Goal: Task Accomplishment & Management: Complete application form

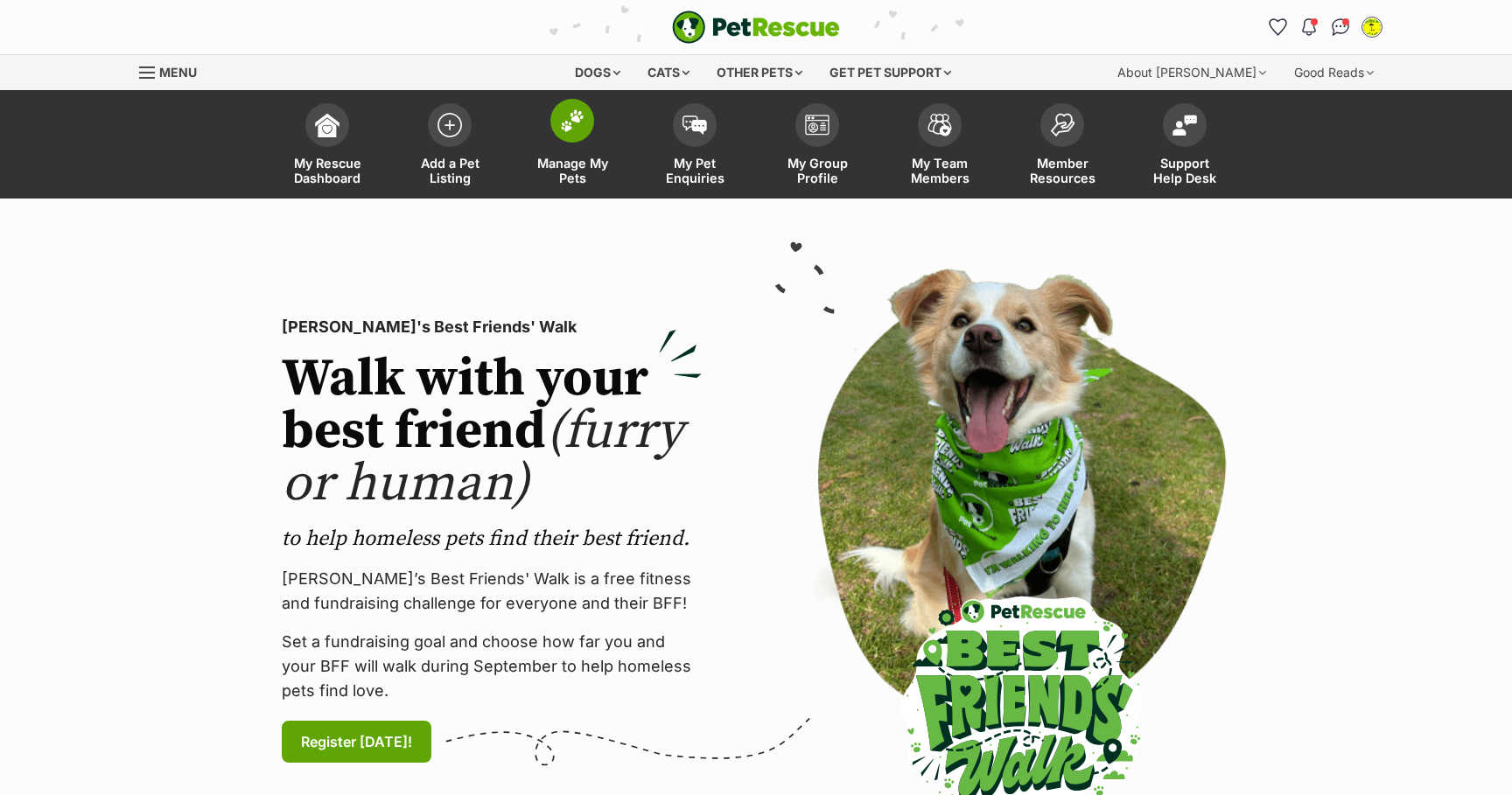
click at [577, 125] on img at bounding box center [572, 120] width 25 height 23
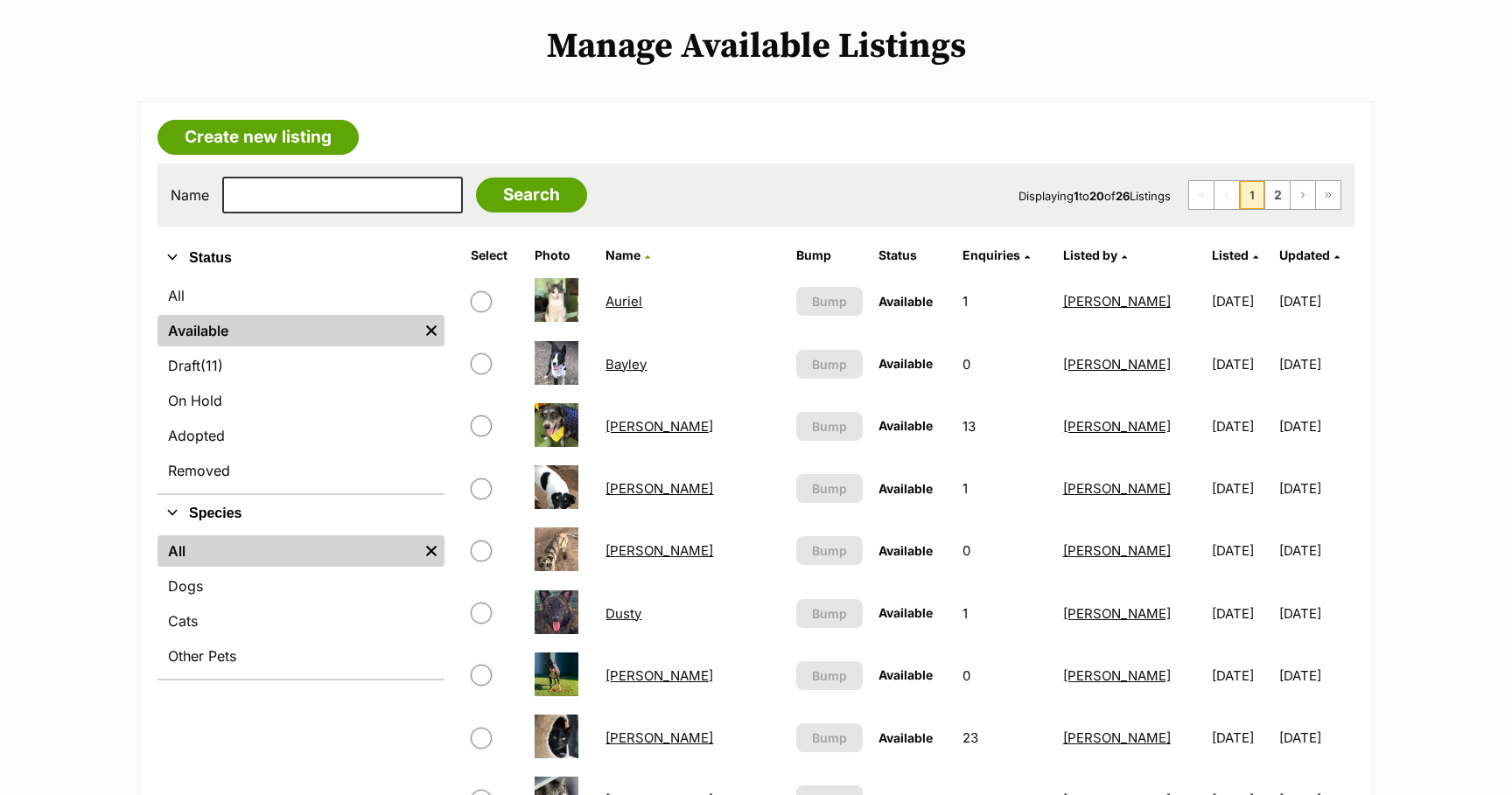
scroll to position [350, 0]
click at [327, 139] on link "Create new listing" at bounding box center [258, 137] width 201 height 35
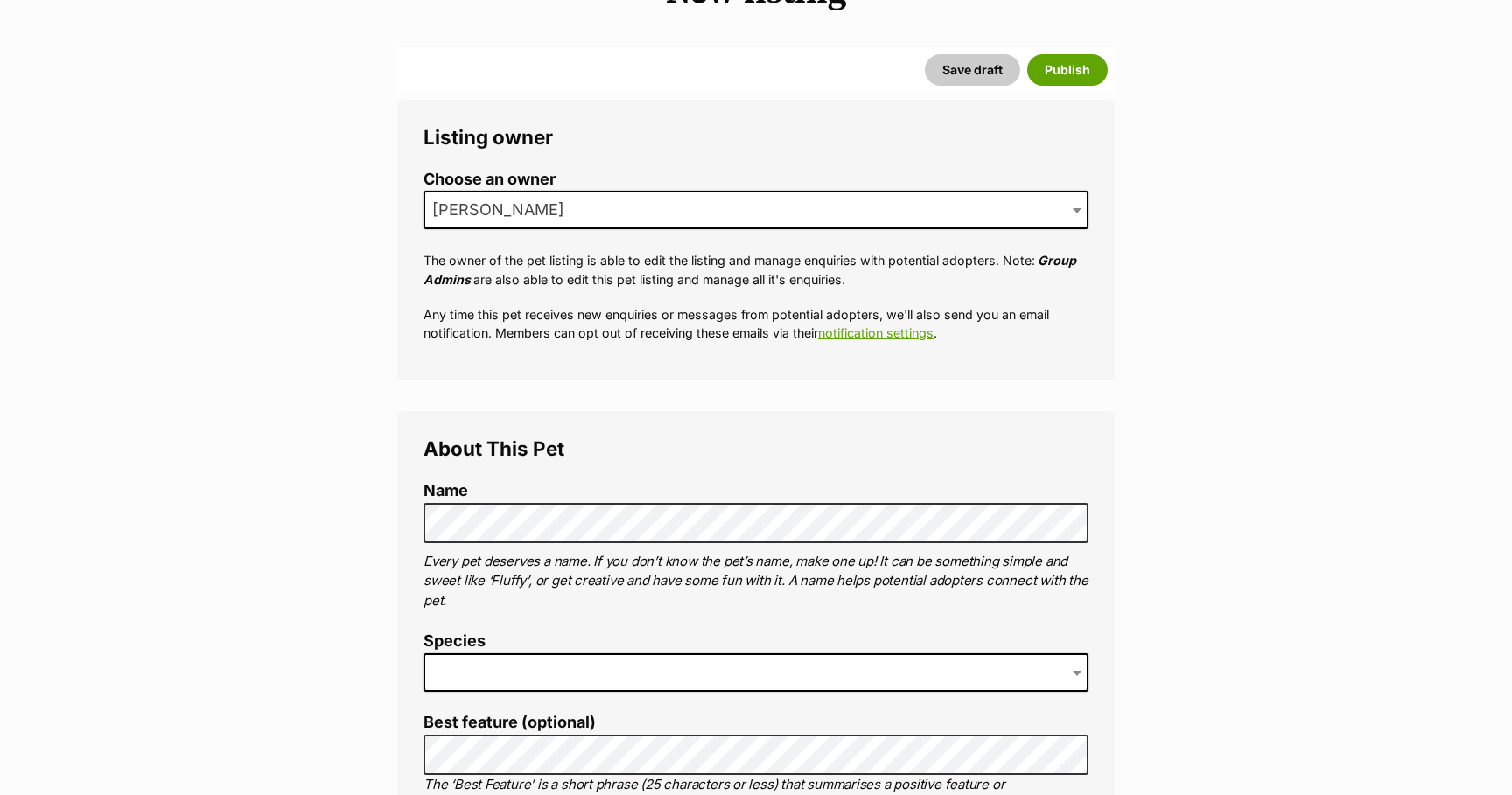
scroll to position [284, 0]
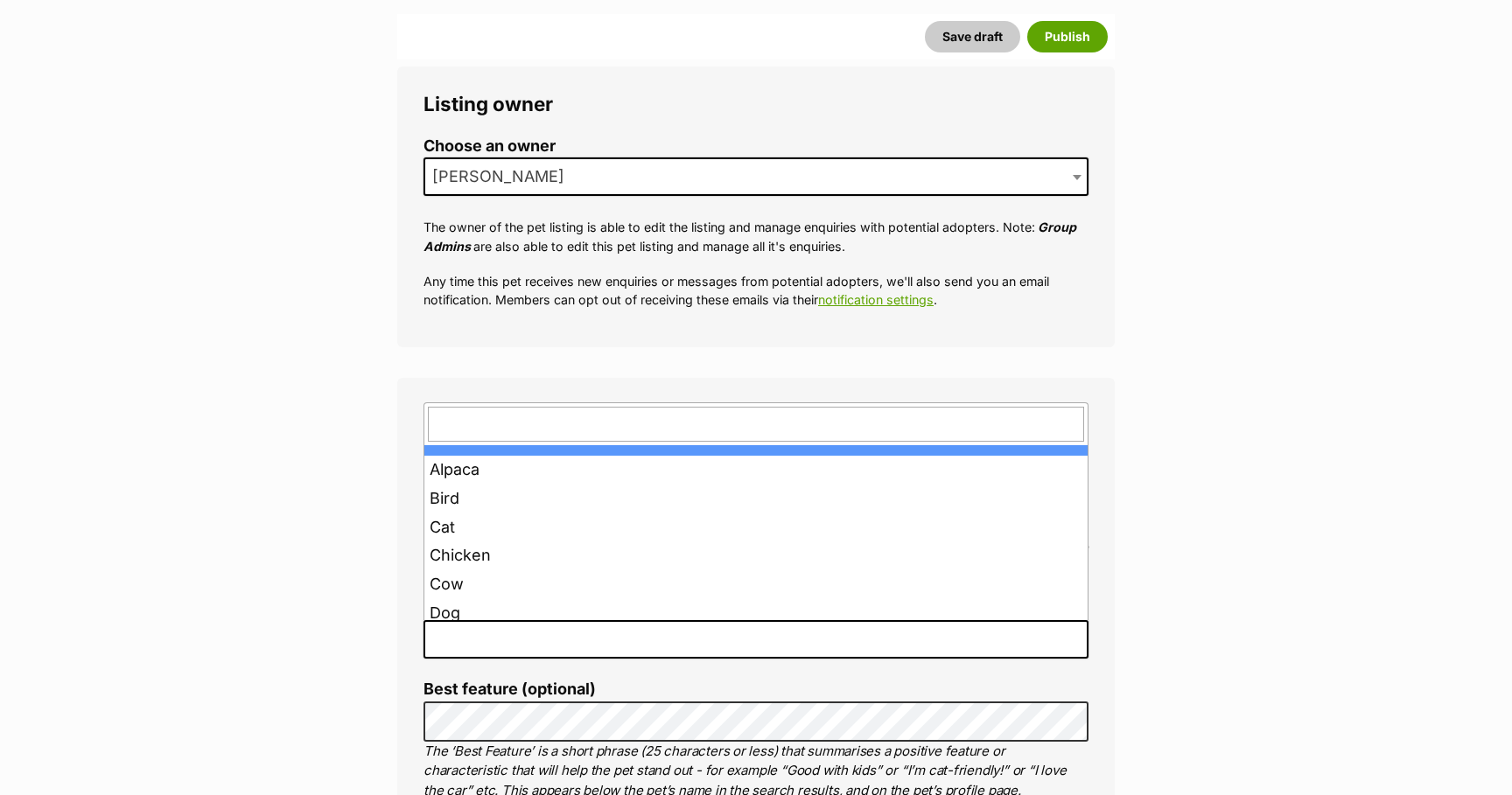
click at [535, 640] on span at bounding box center [756, 640] width 665 height 39
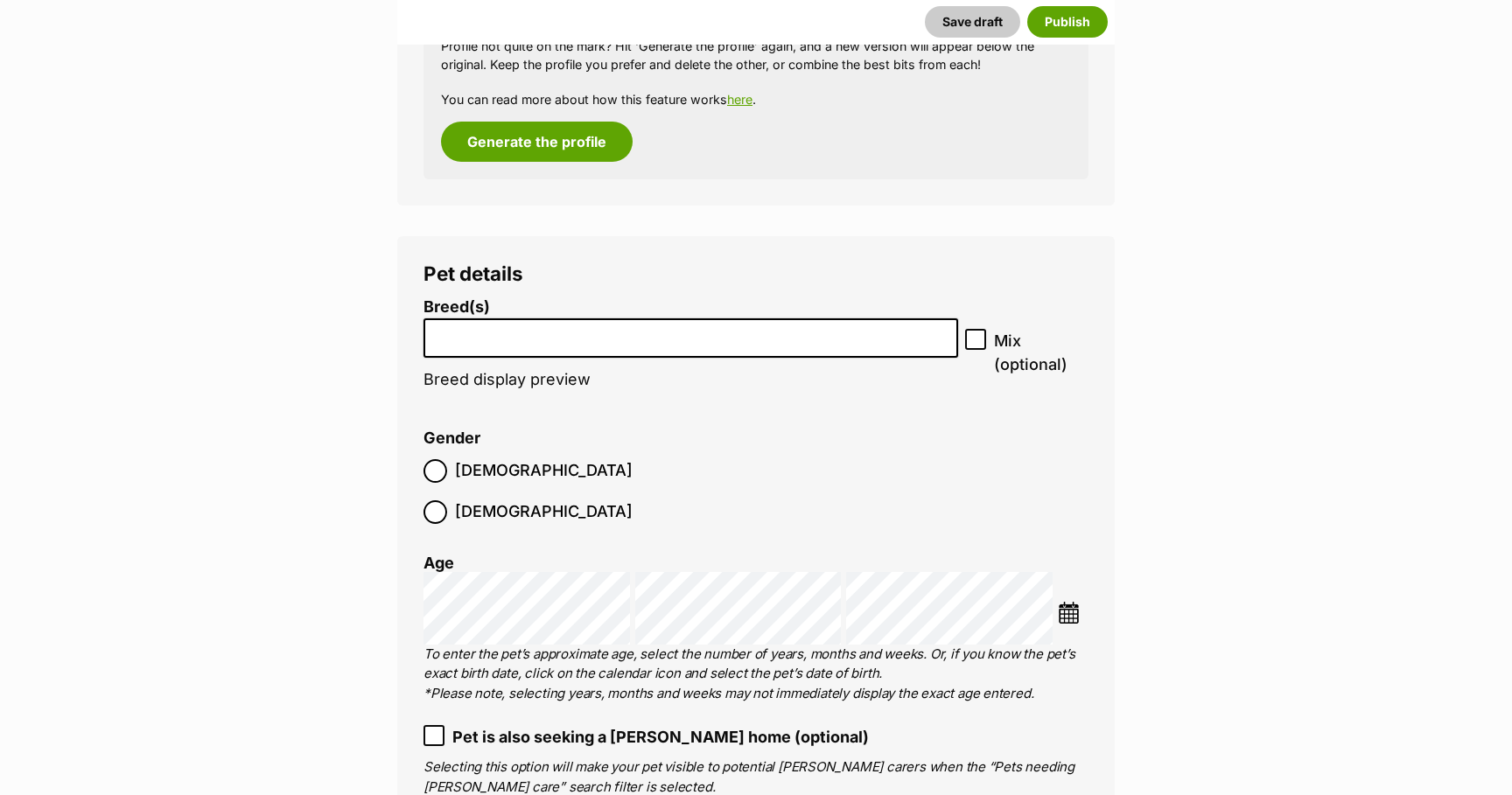
scroll to position [1933, 0]
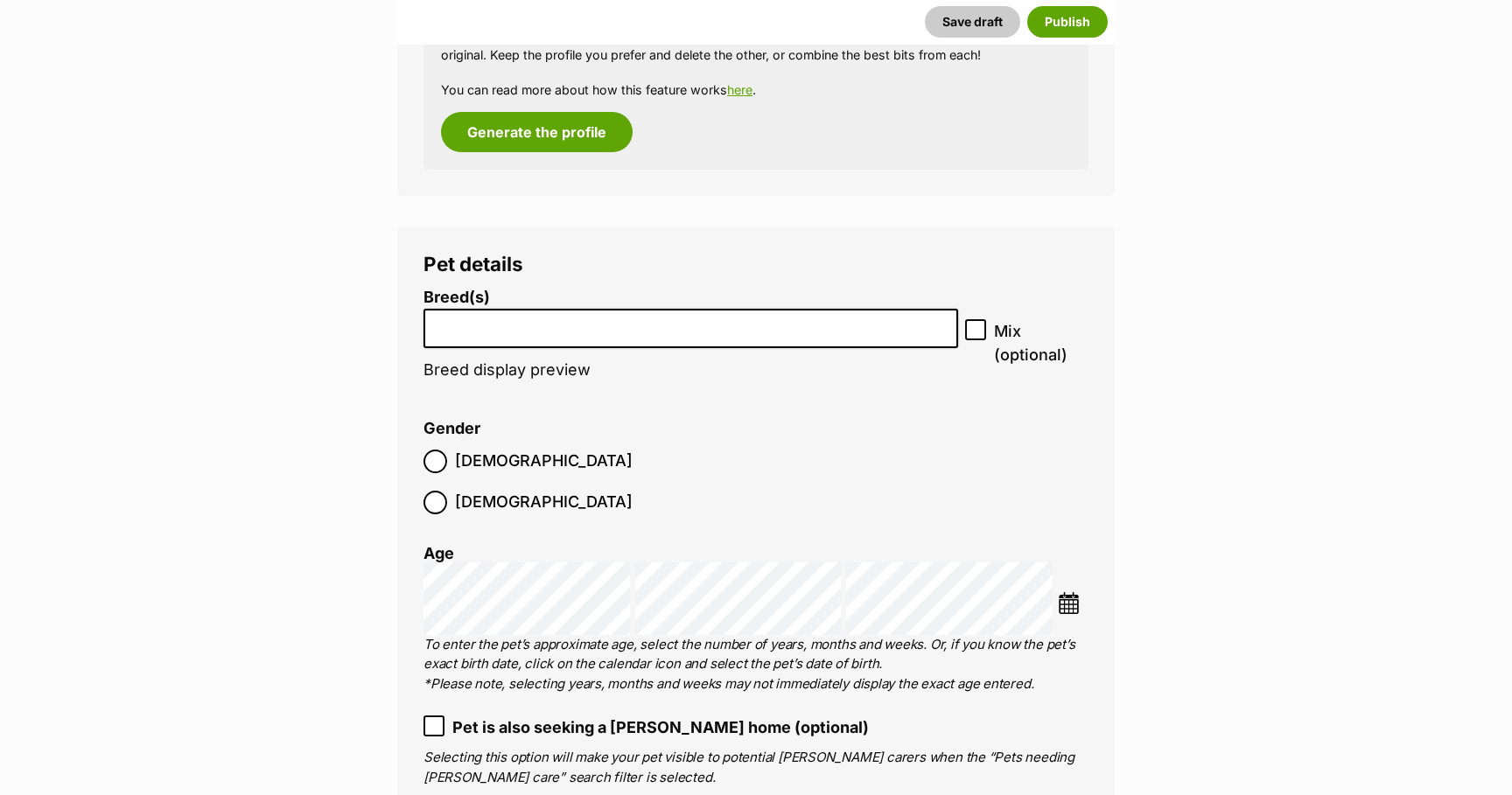
click at [523, 344] on li at bounding box center [690, 328] width 522 height 36
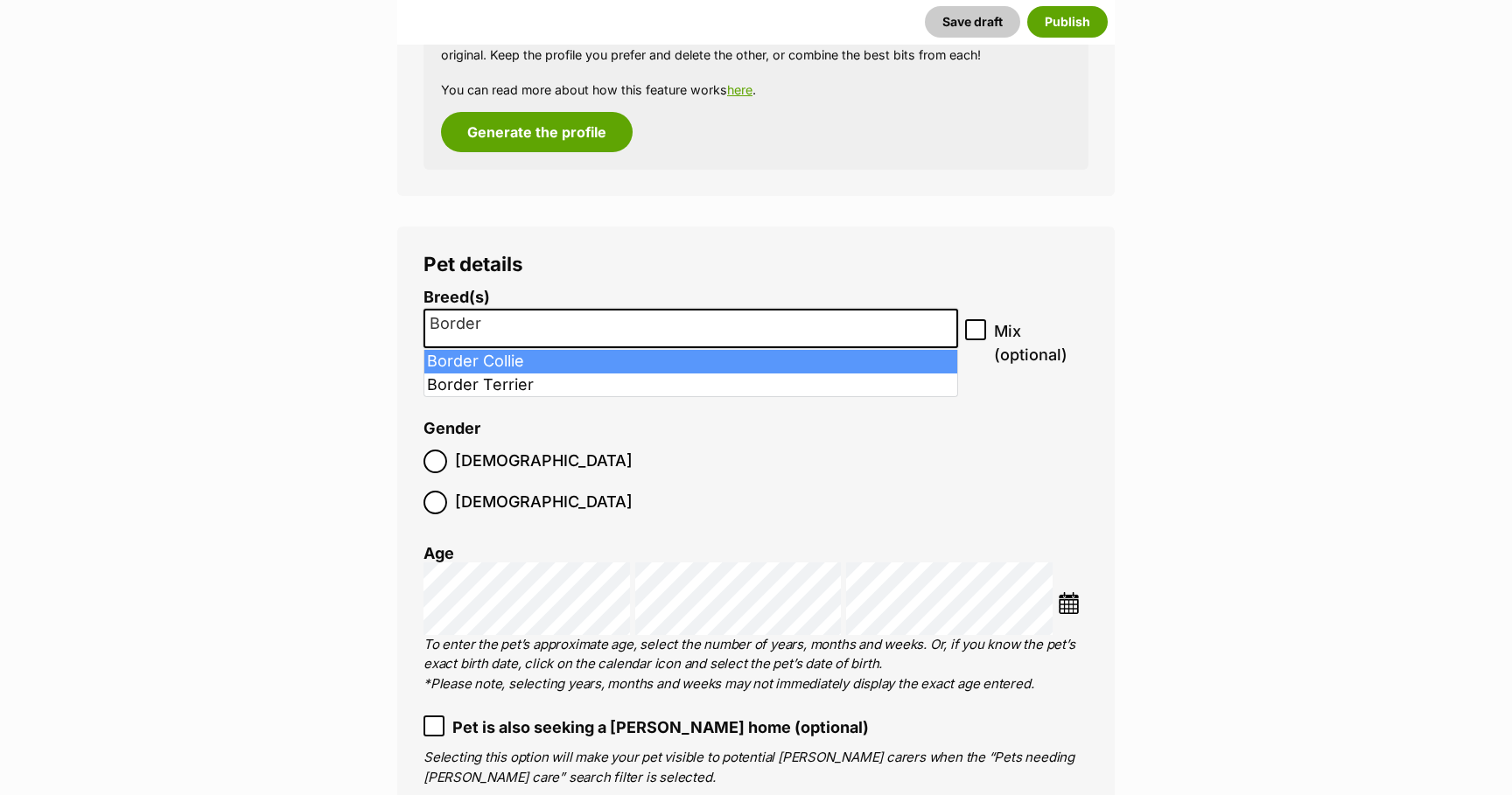
type input "Border"
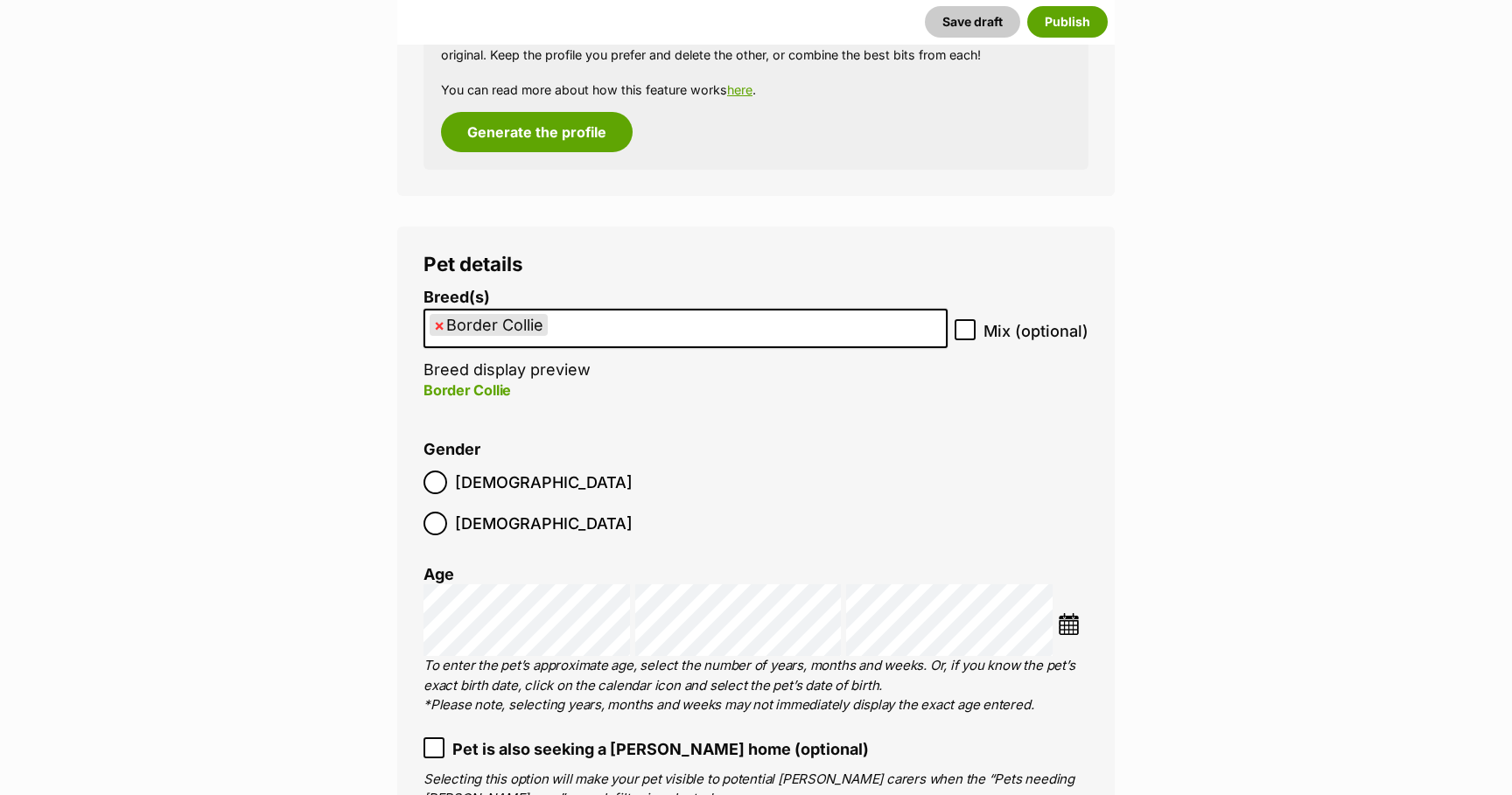
select select "37"
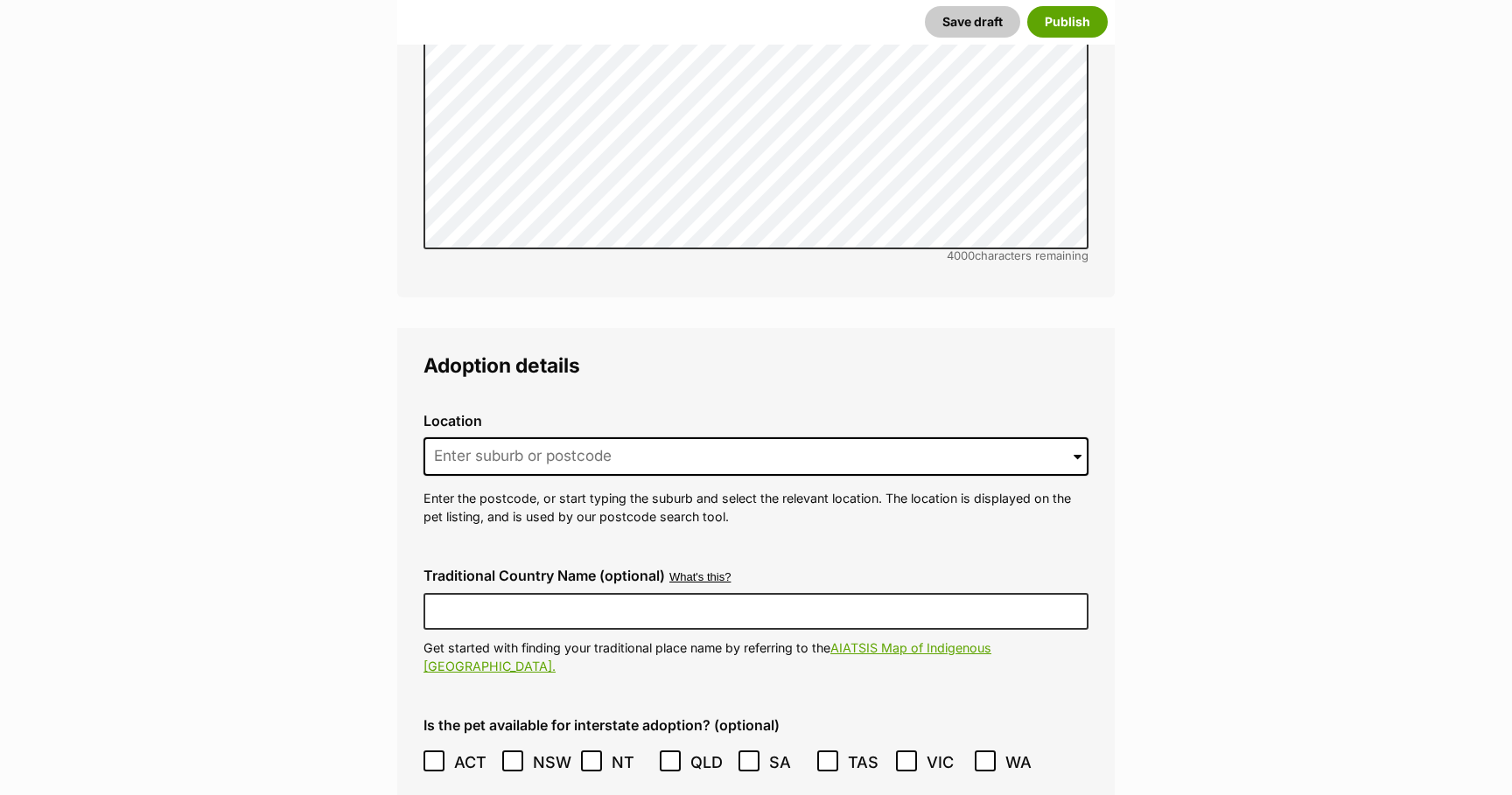
scroll to position [3768, 0]
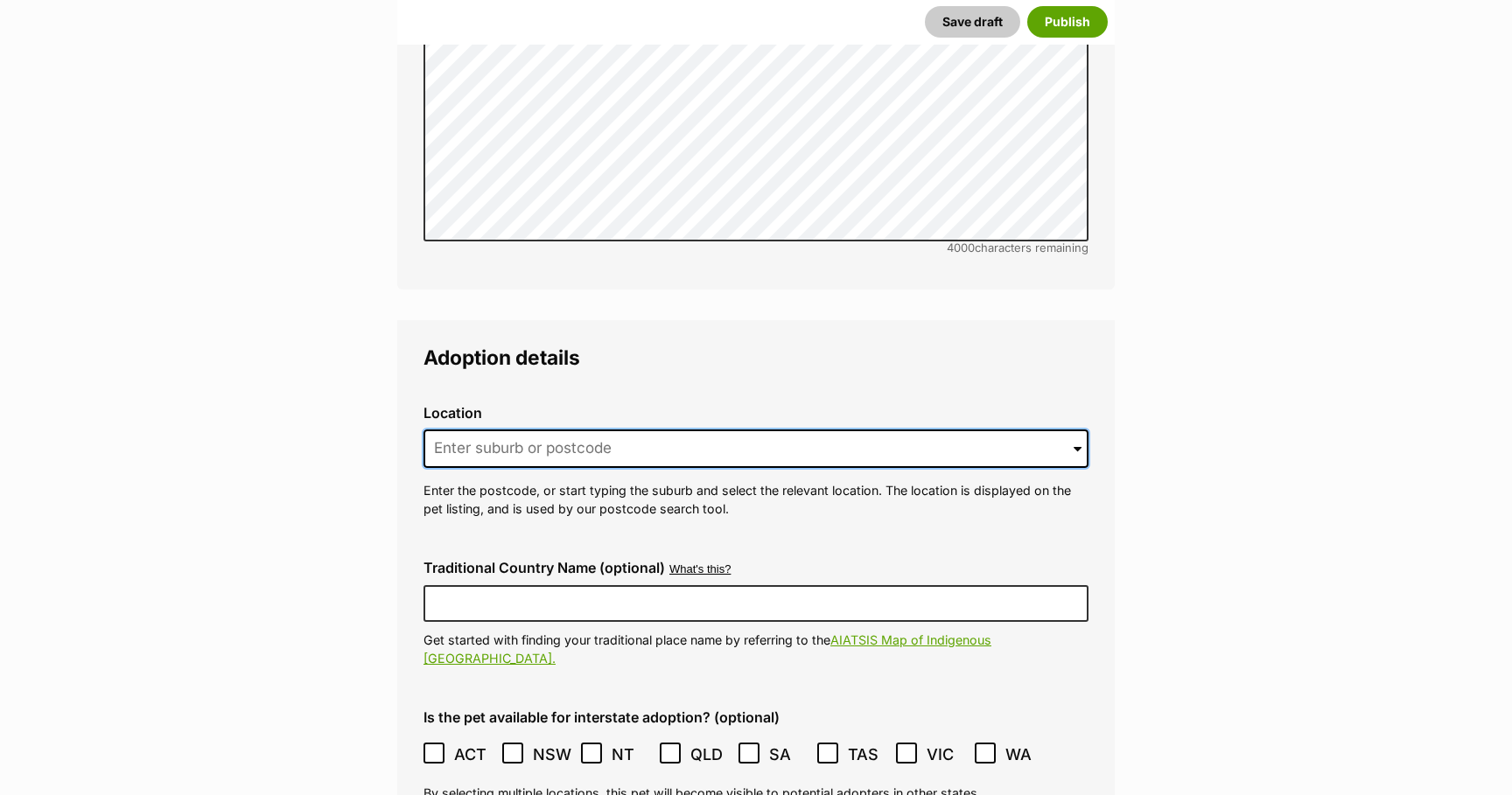
click at [708, 430] on input at bounding box center [756, 449] width 665 height 39
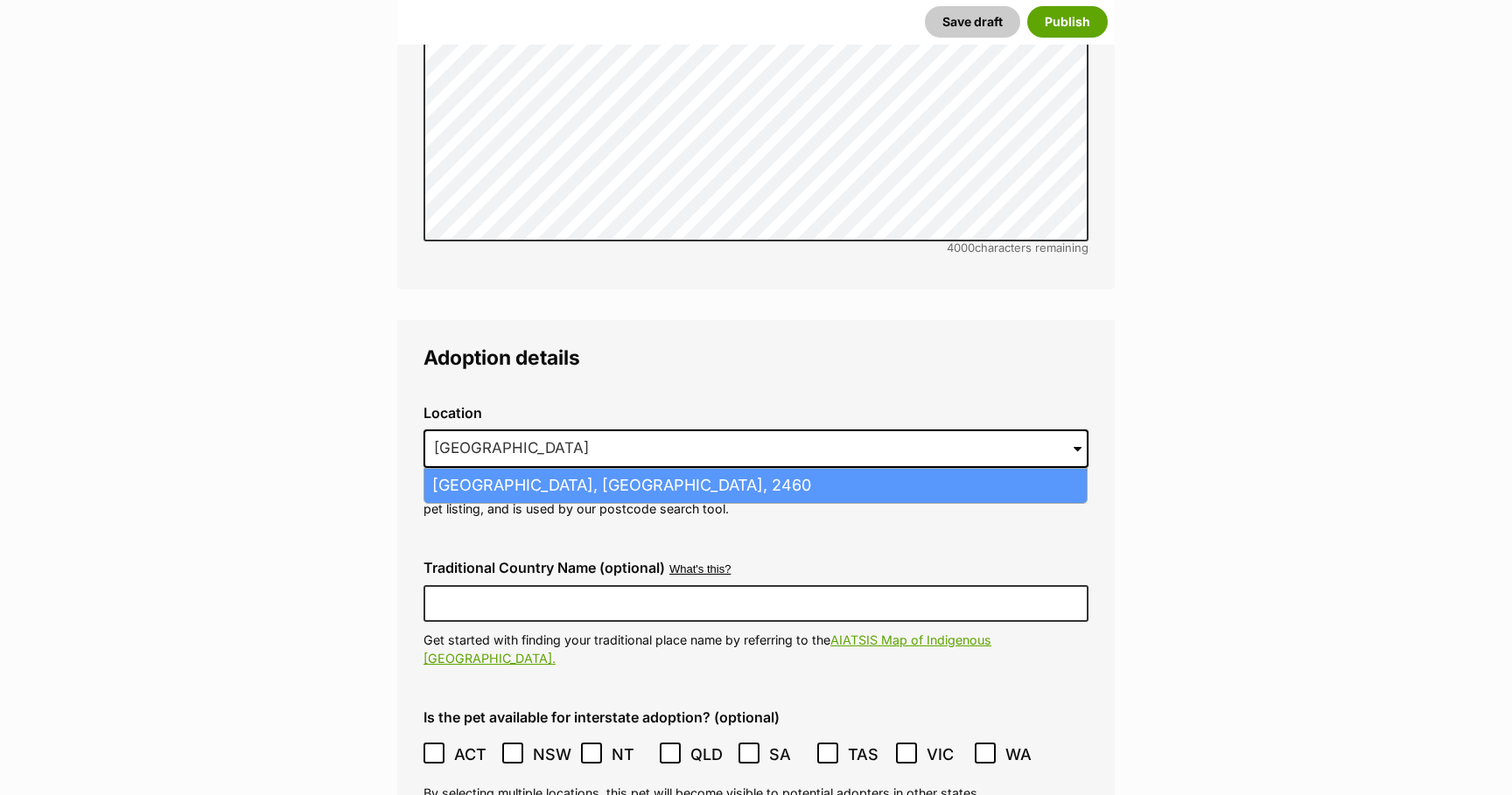
click at [713, 469] on li "Eatonsville, New South Wales, 2460" at bounding box center [755, 486] width 662 height 34
type input "Eatonsville, New South Wales, 2460"
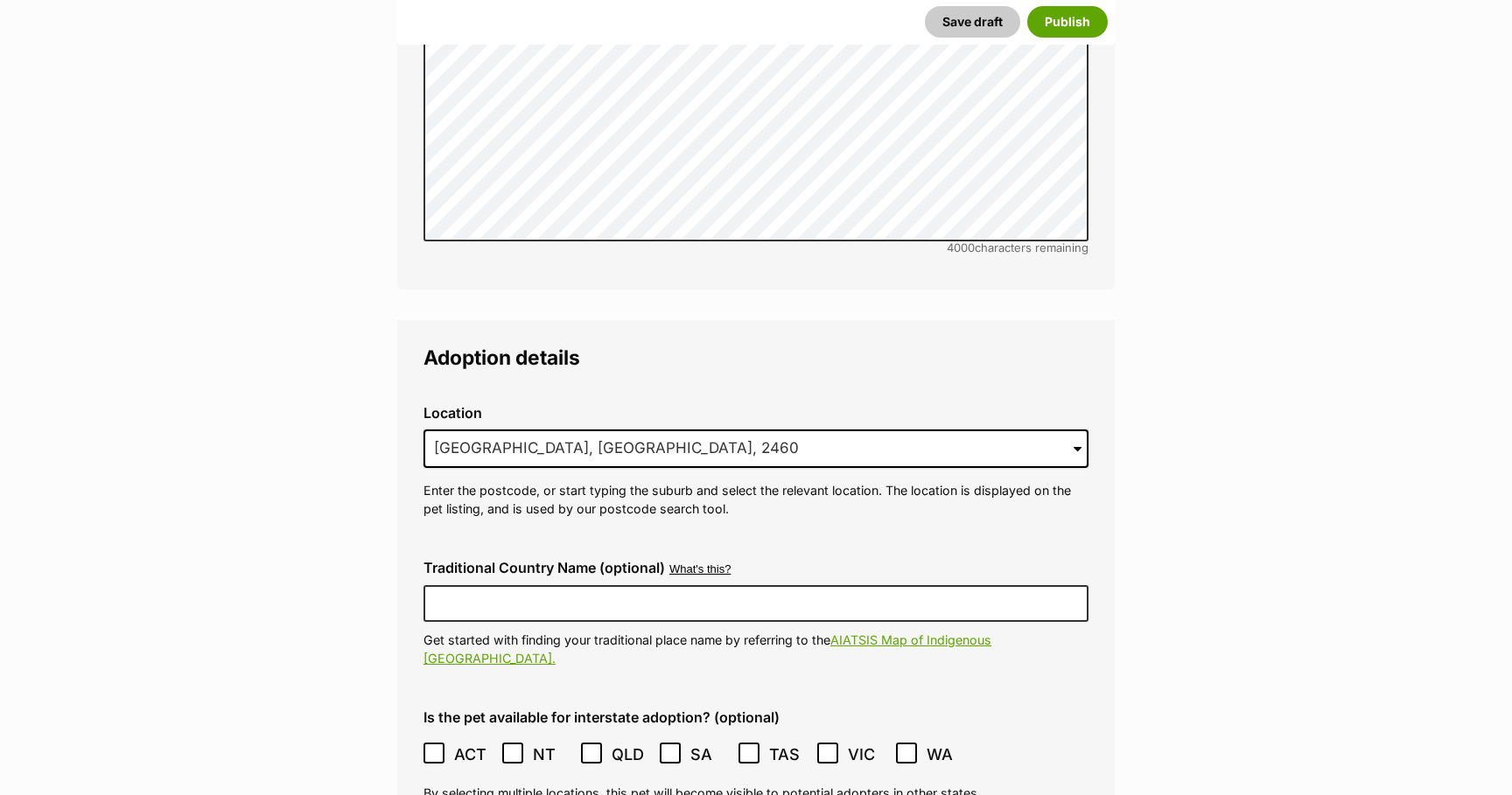
click at [431, 747] on icon at bounding box center [433, 753] width 12 height 12
click at [591, 747] on icon at bounding box center [590, 753] width 12 height 12
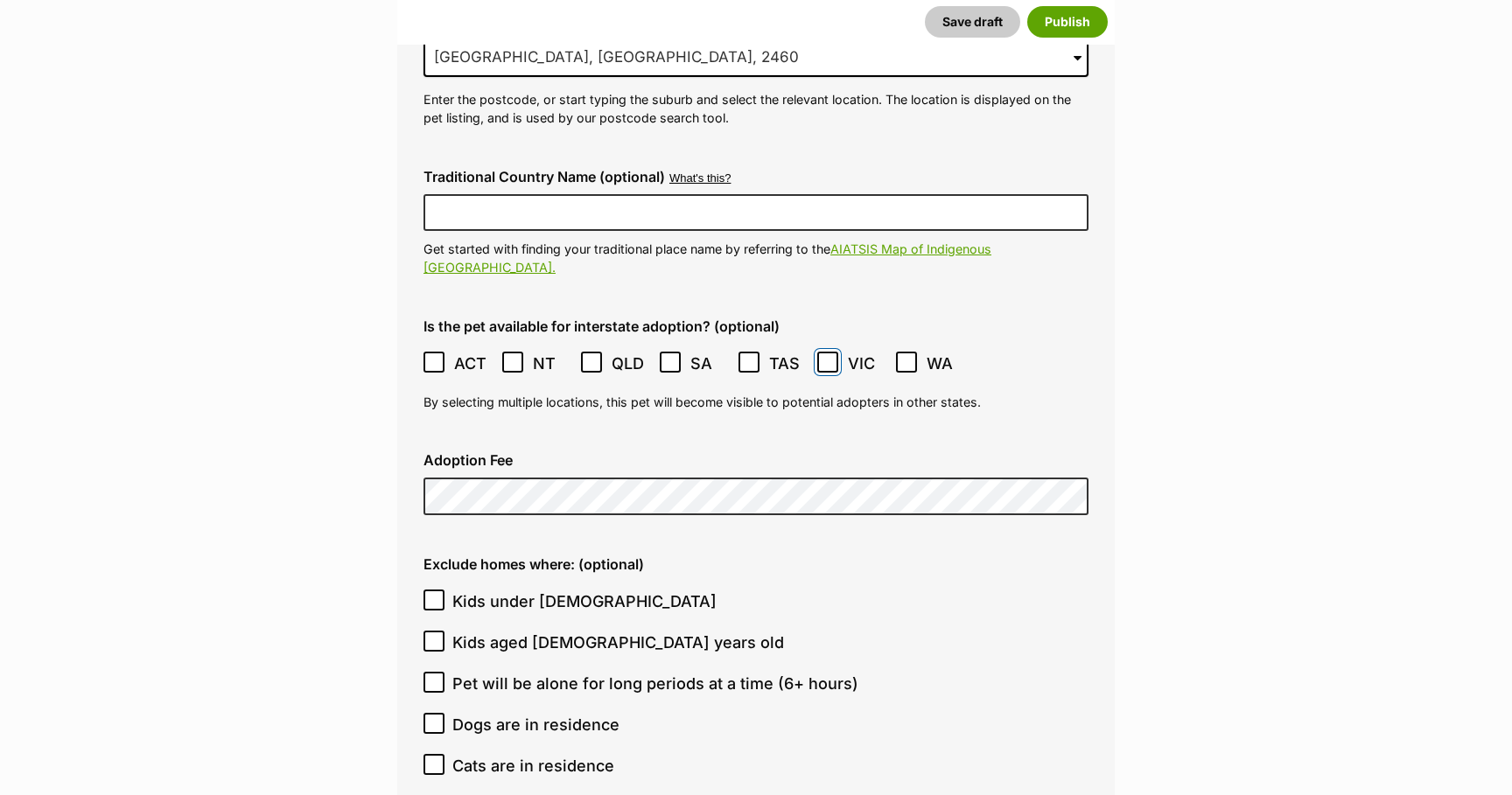
scroll to position [4168, 0]
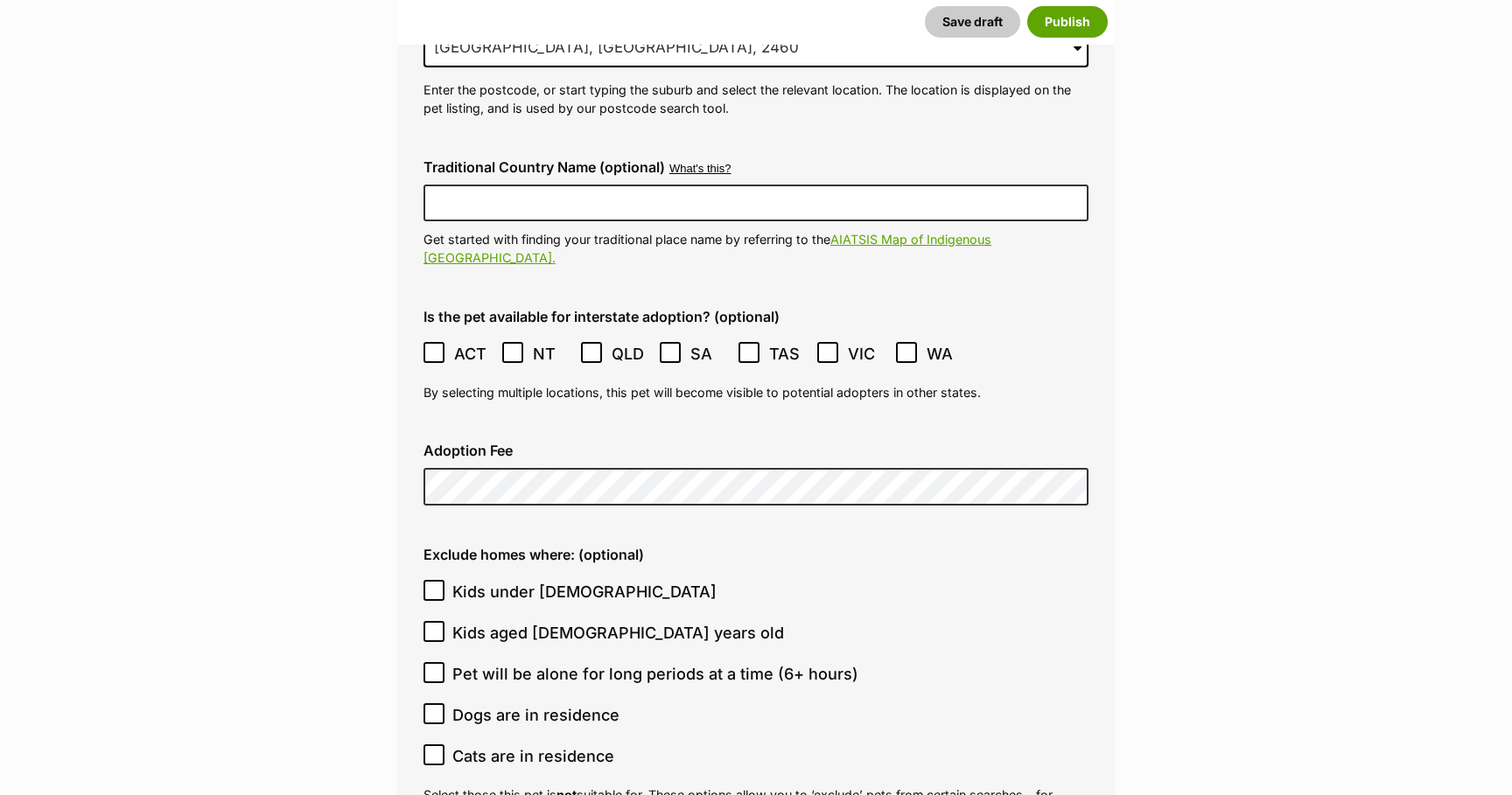
click at [432, 584] on icon at bounding box center [433, 589] width 12 height 12
click at [432, 580] on input "Kids under 5 years old" at bounding box center [433, 590] width 21 height 21
checkbox input "true"
click at [436, 625] on icon at bounding box center [433, 631] width 12 height 12
click at [436, 621] on input "Kids aged 6-12 years old" at bounding box center [433, 632] width 21 height 21
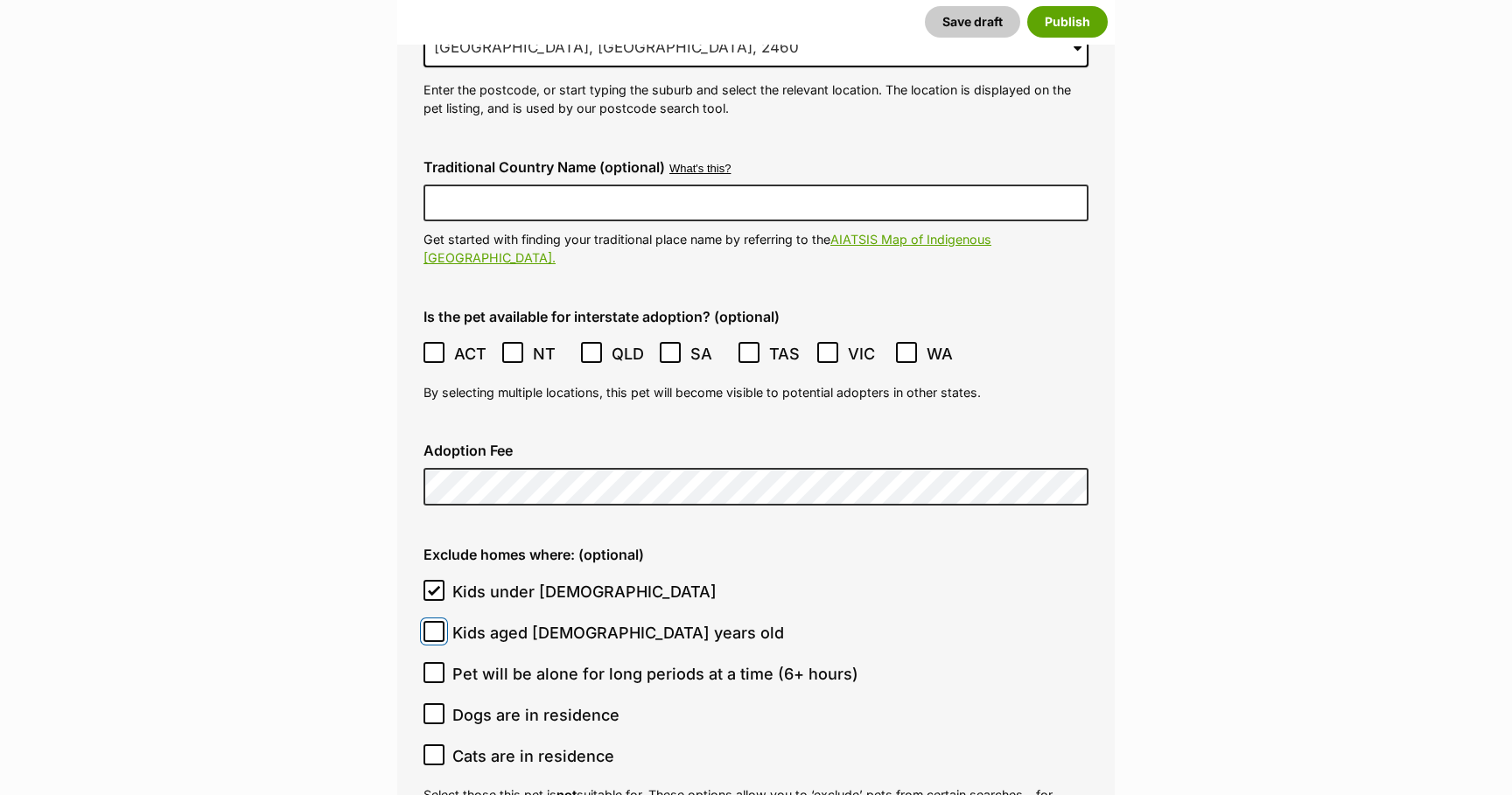
checkbox input "true"
click at [434, 751] on icon at bounding box center [433, 755] width 10 height 8
click at [434, 745] on input "Cats are in residence" at bounding box center [433, 755] width 21 height 21
checkbox input "true"
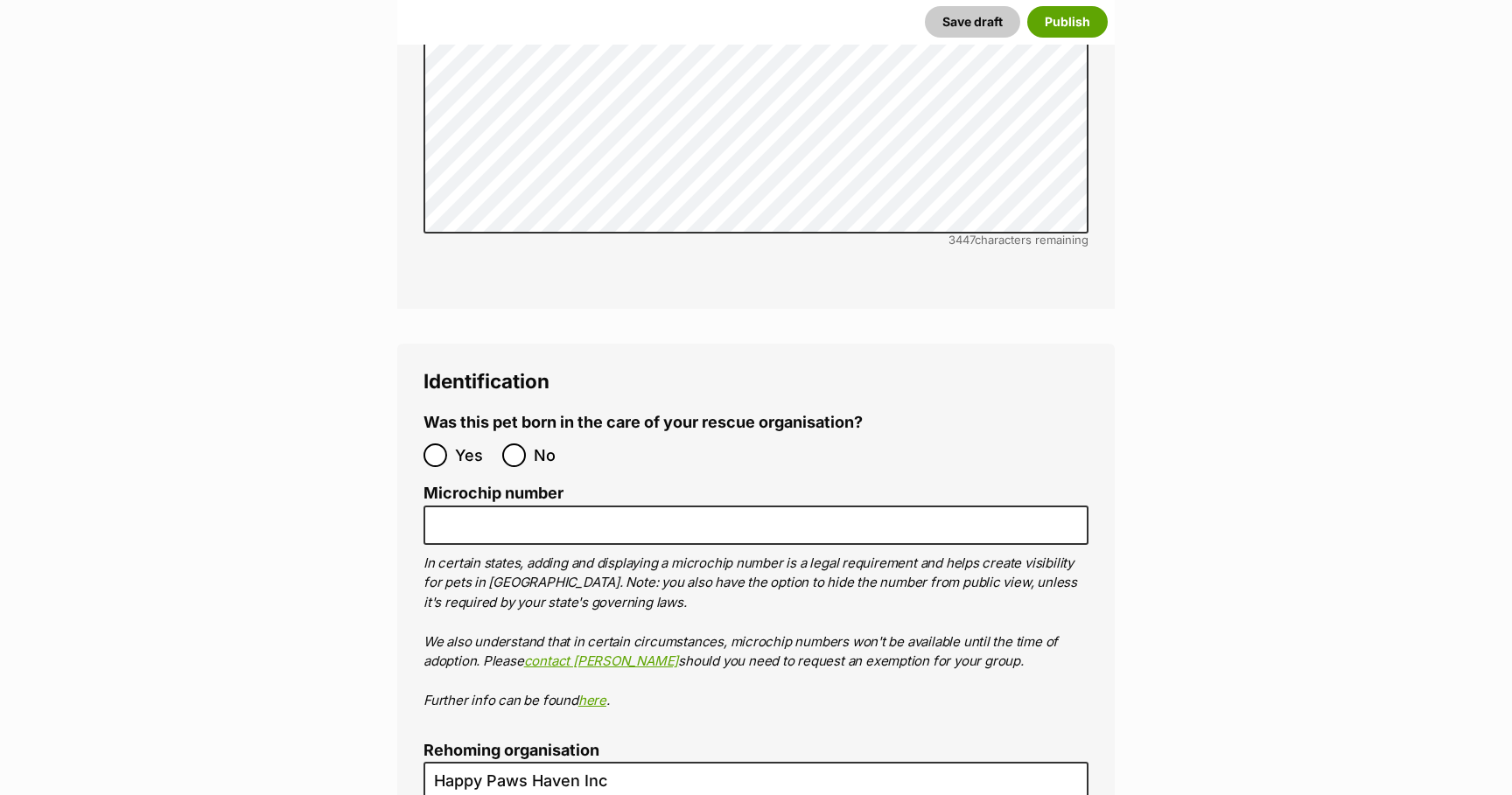
scroll to position [5348, 0]
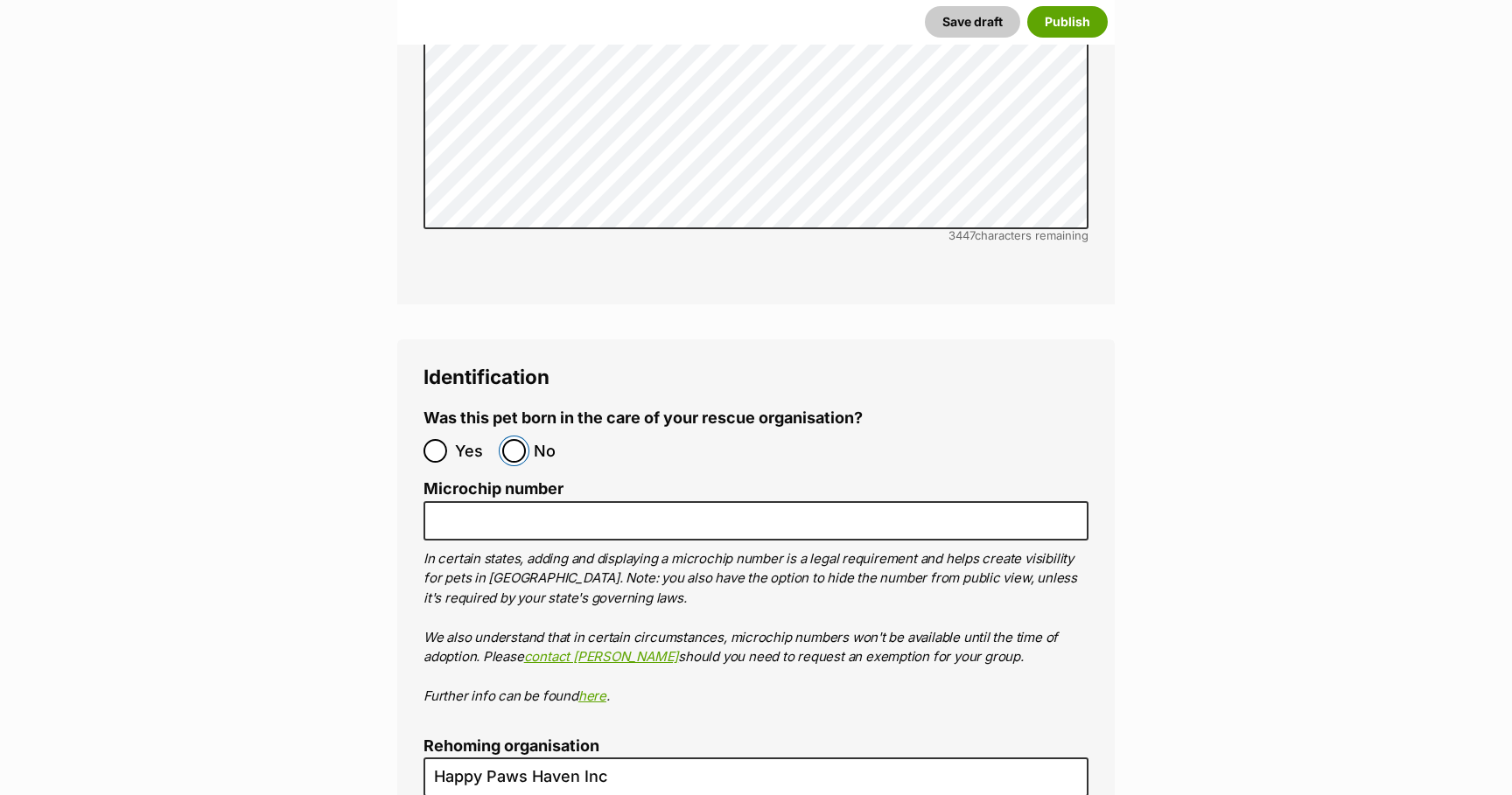
click at [514, 439] on input "No" at bounding box center [514, 451] width 24 height 24
radio input "true"
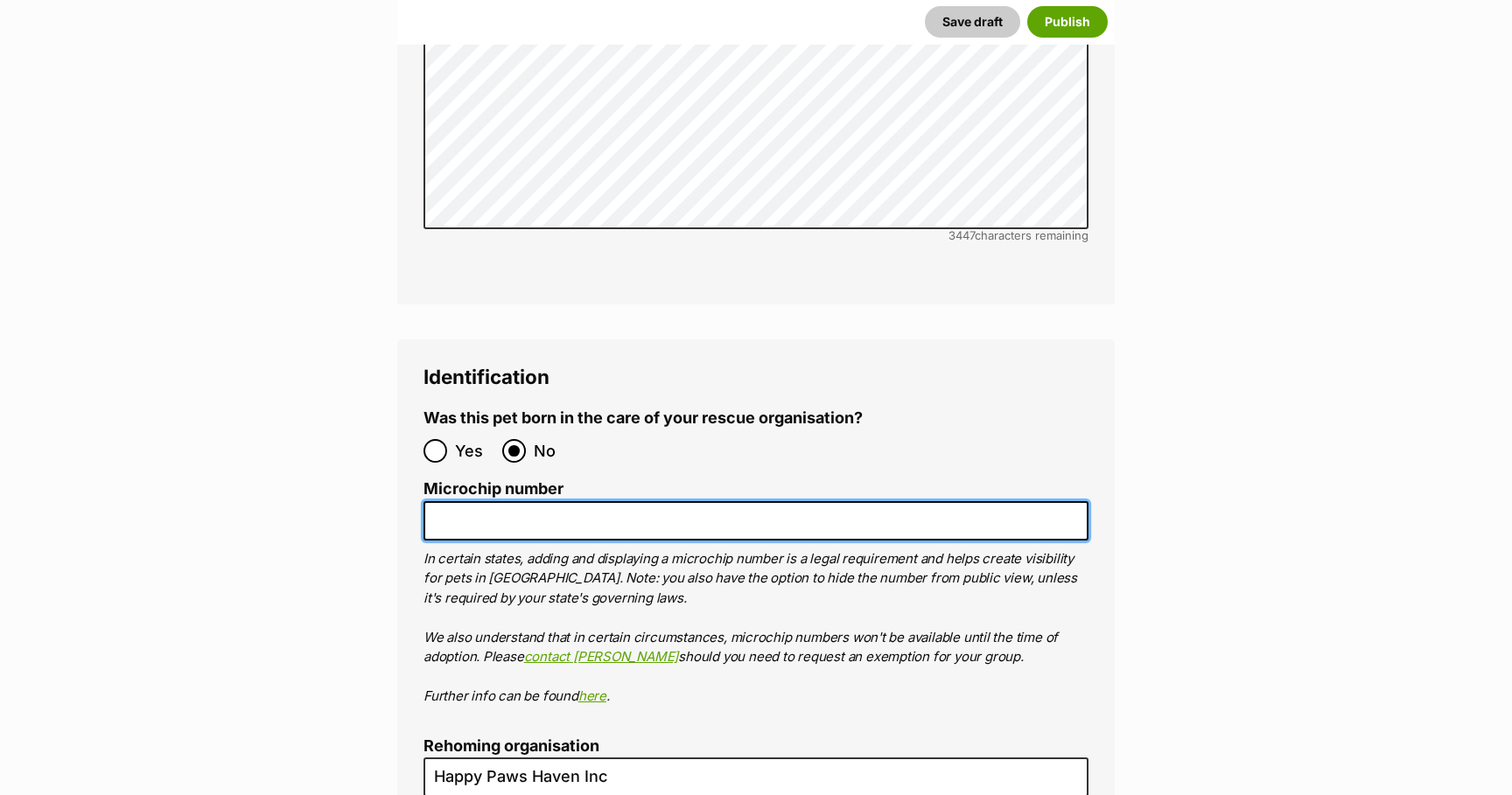
click at [659, 501] on input "Microchip number" at bounding box center [756, 521] width 665 height 39
paste input "991003002937806"
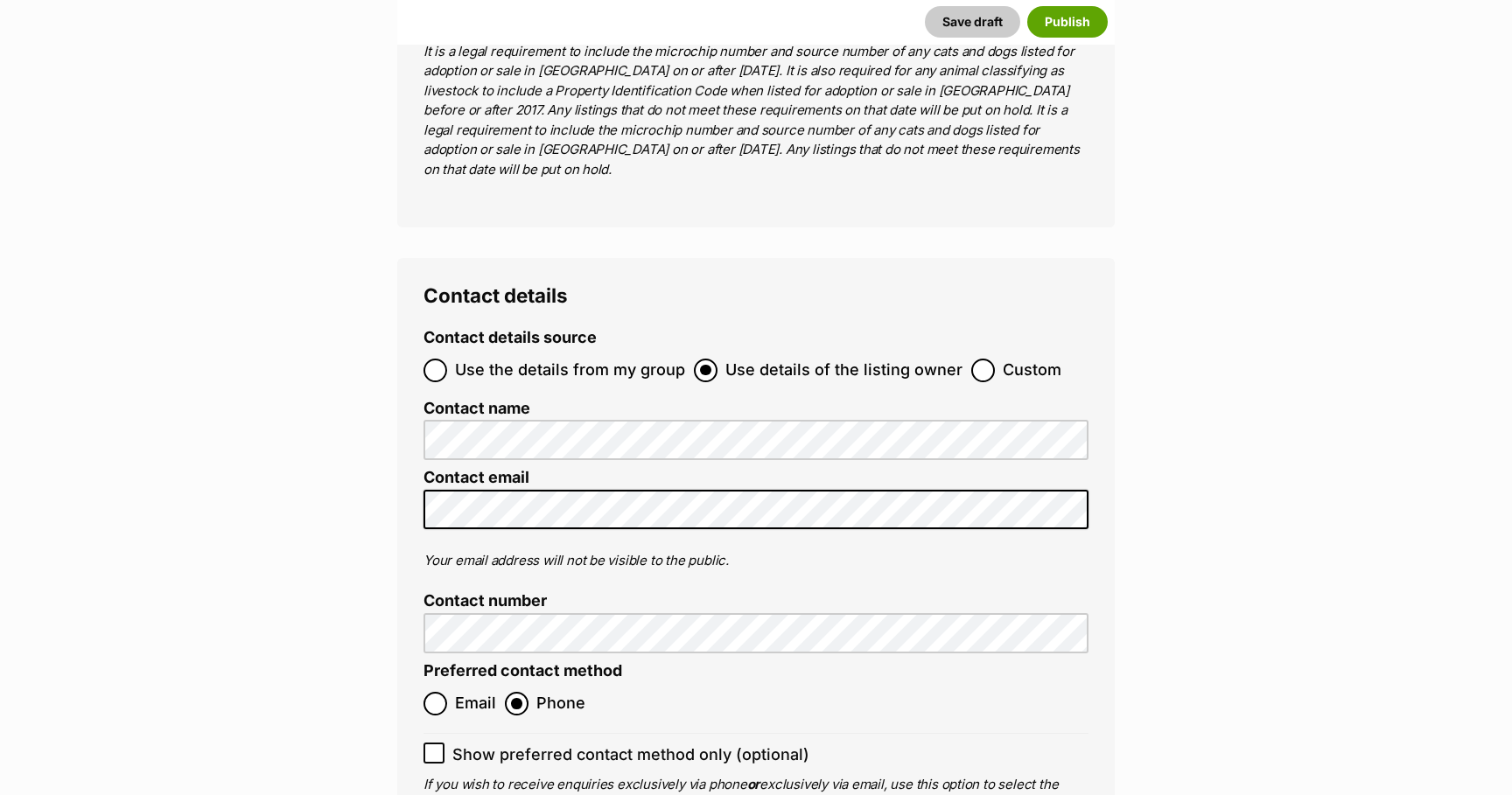
scroll to position [6642, 0]
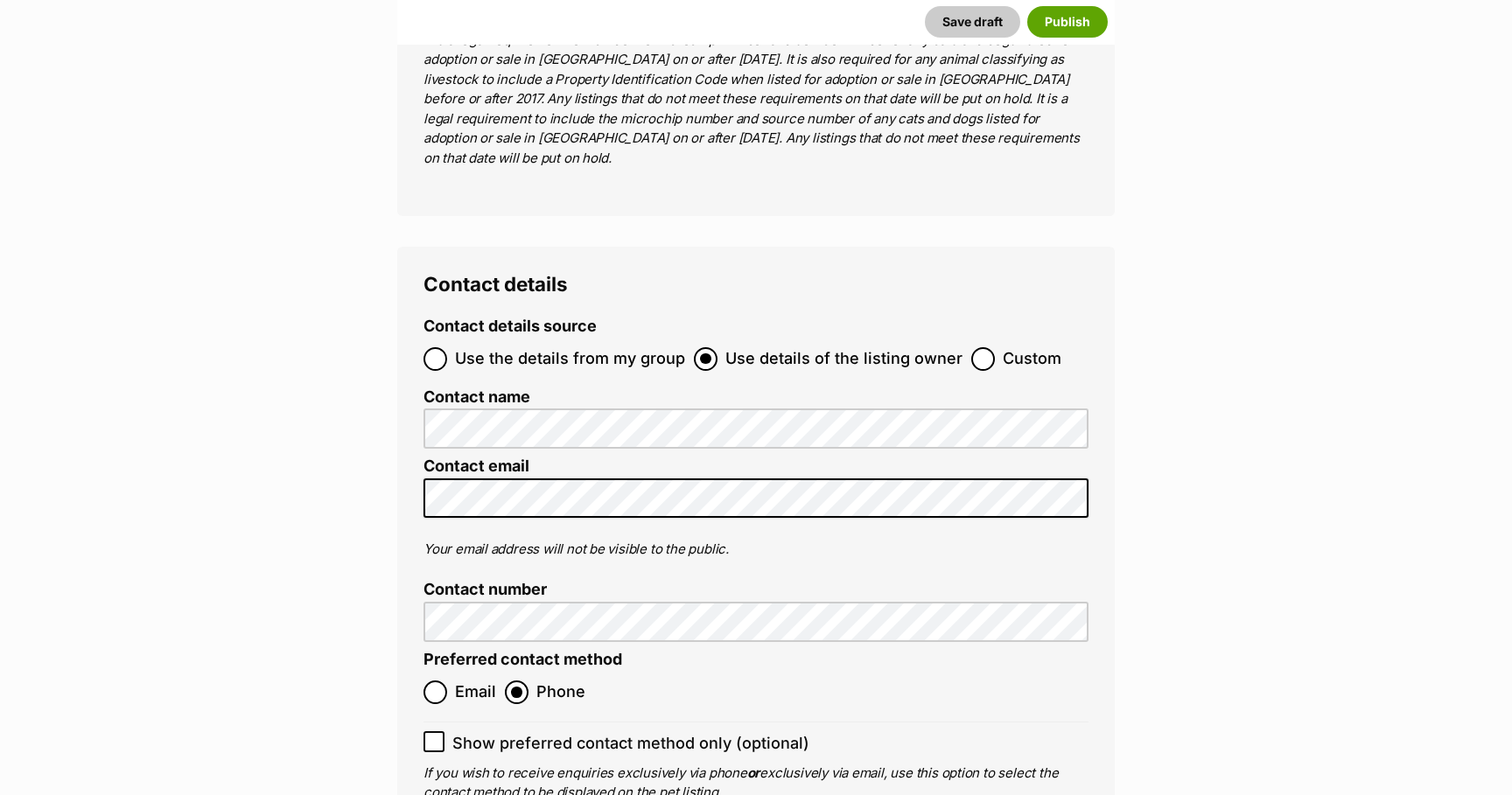
type input "991003002937806"
click at [436, 347] on input "Use the details from my group" at bounding box center [435, 359] width 24 height 24
radio input "true"
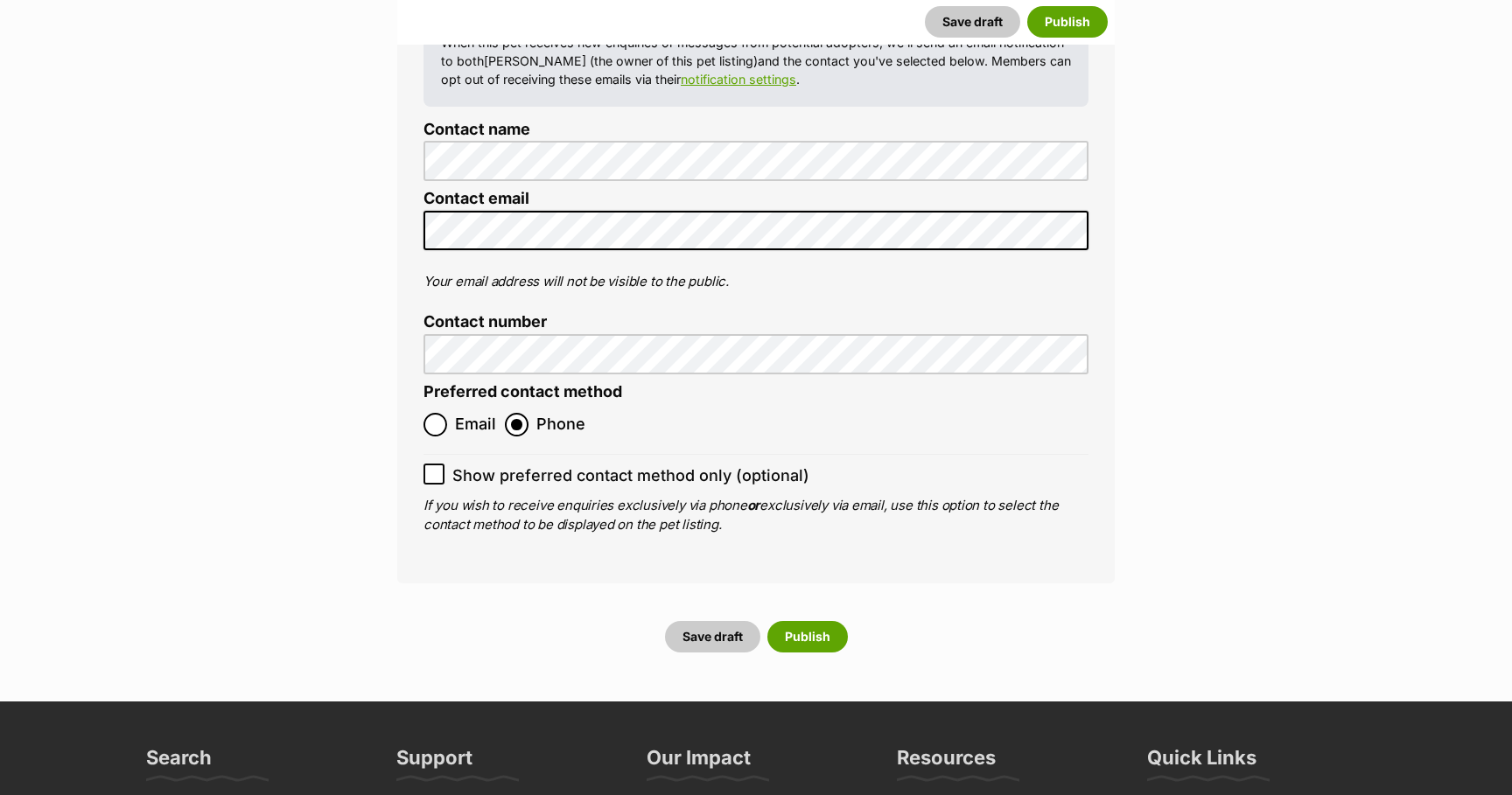
scroll to position [7035, 0]
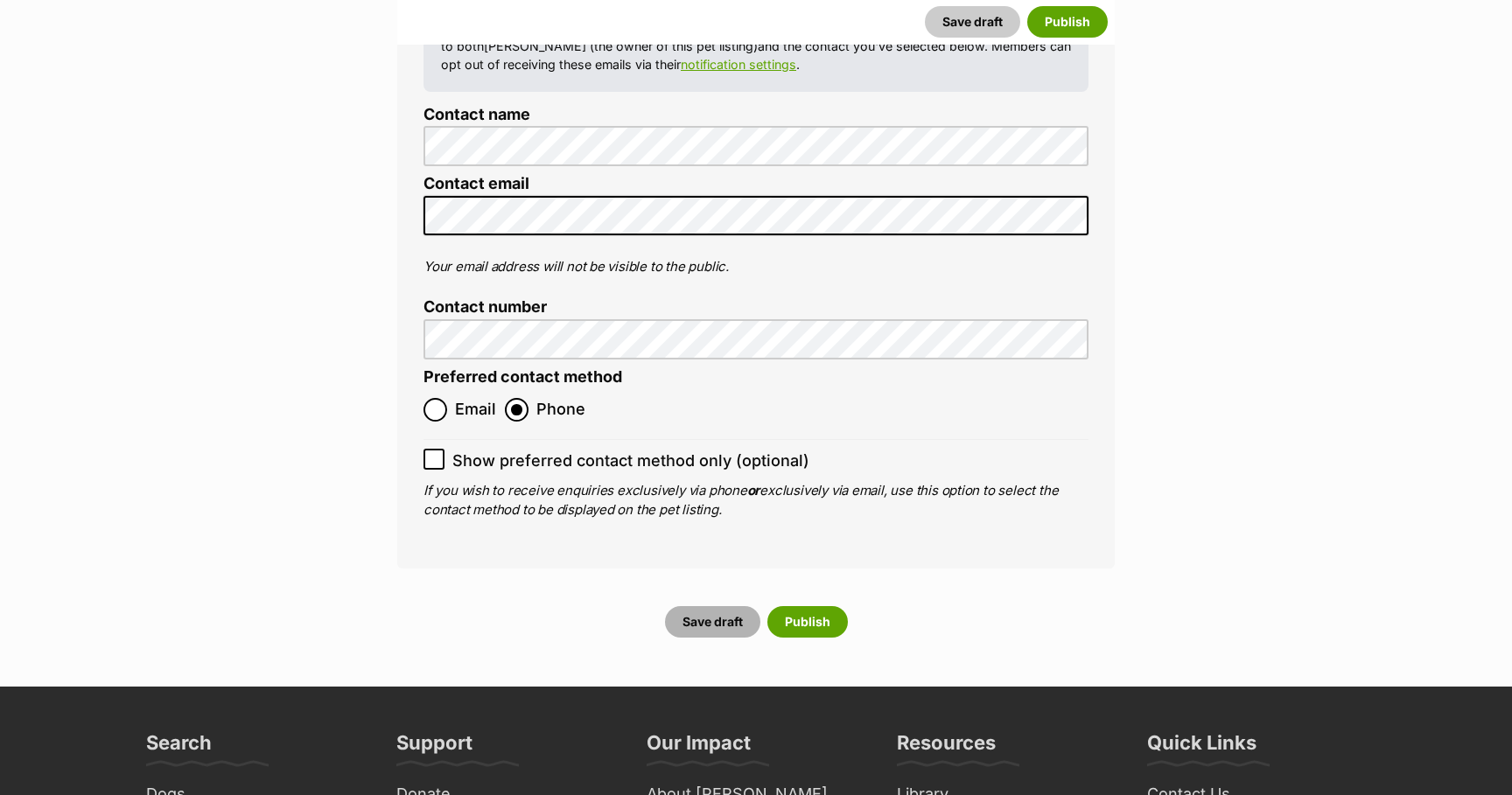
click at [718, 606] on button "Save draft" at bounding box center [712, 621] width 95 height 31
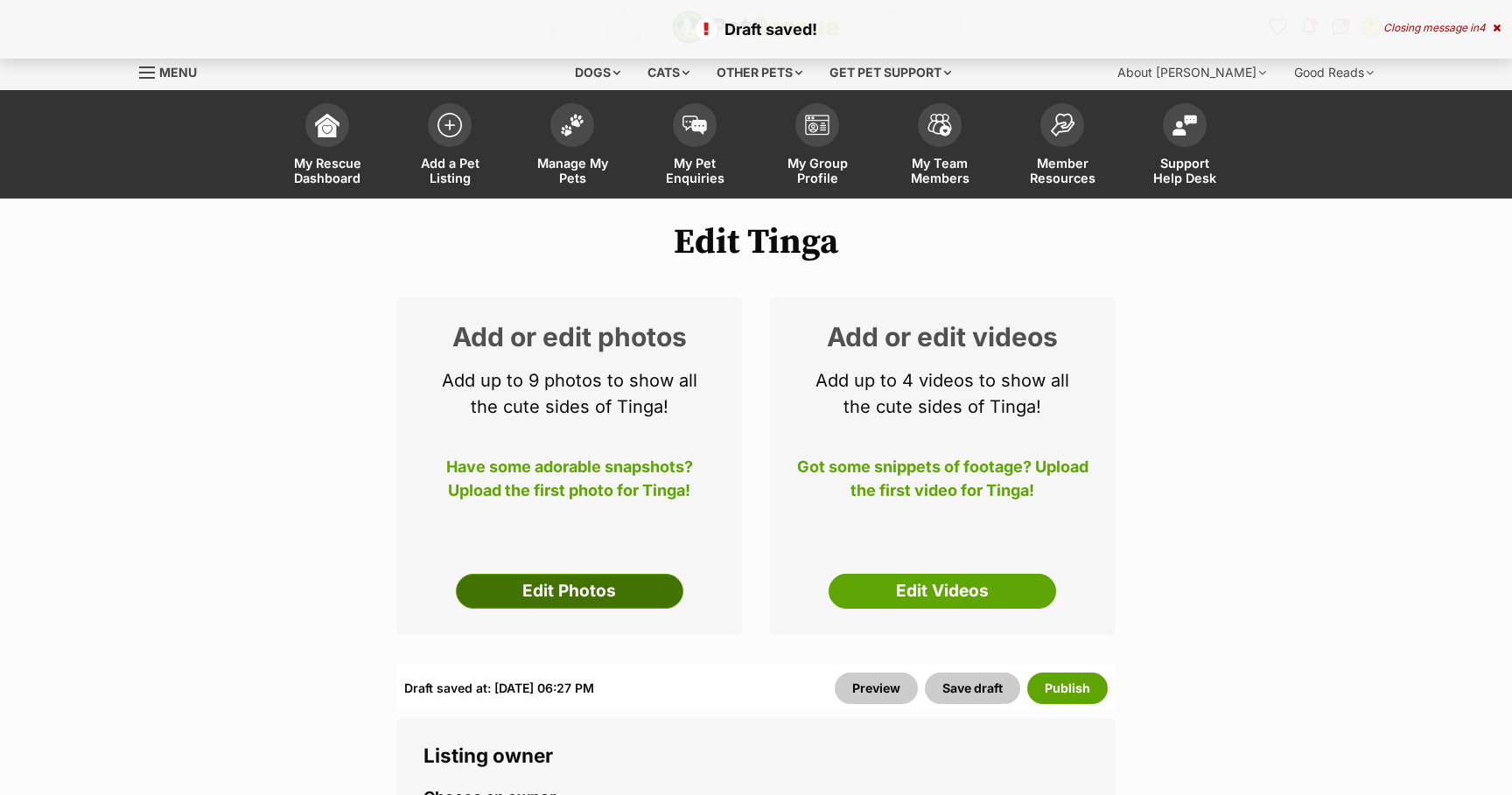
click at [578, 598] on link "Edit Photos" at bounding box center [569, 591] width 228 height 35
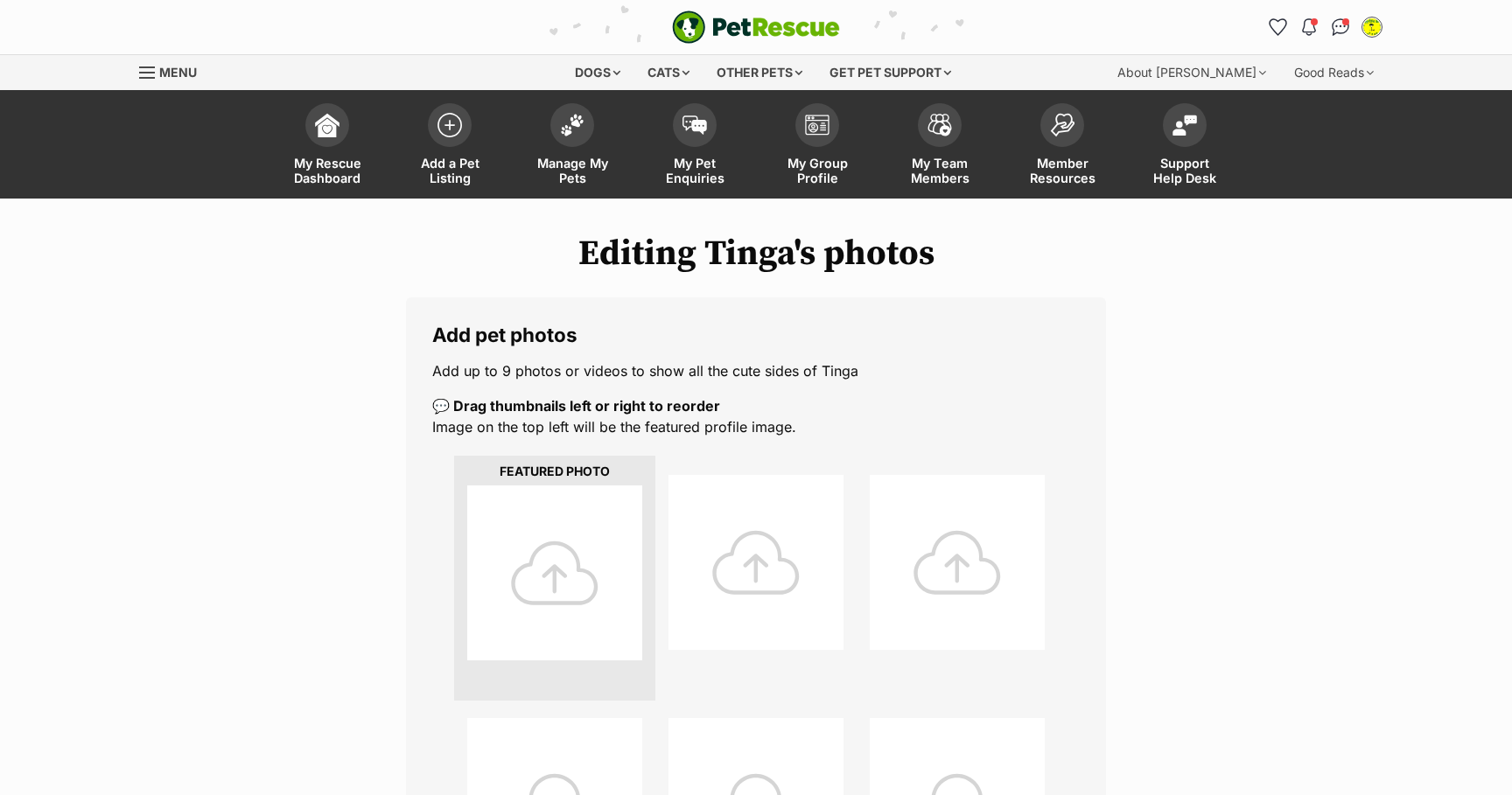
click at [575, 593] on div at bounding box center [554, 573] width 175 height 175
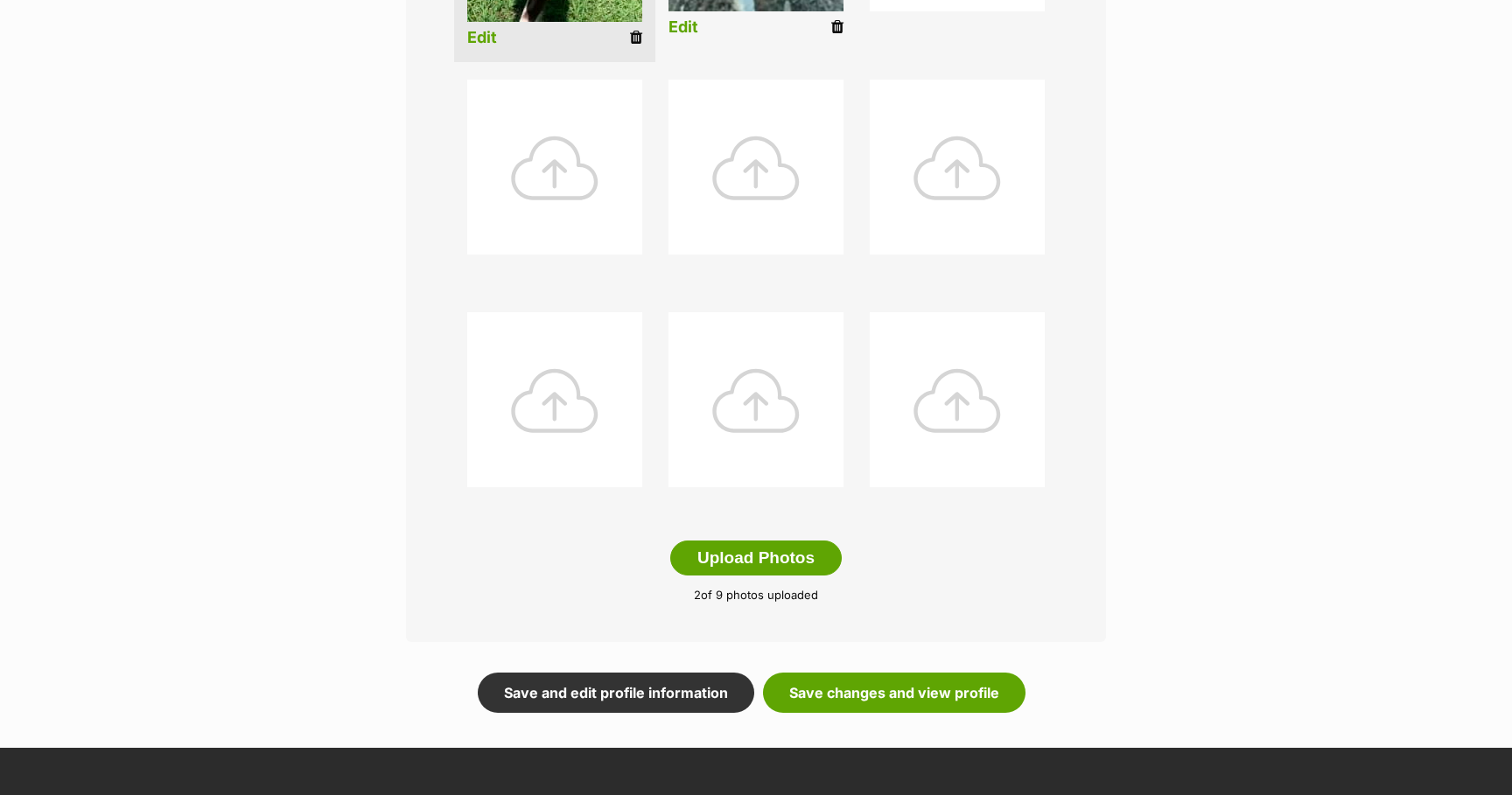
scroll to position [674, 0]
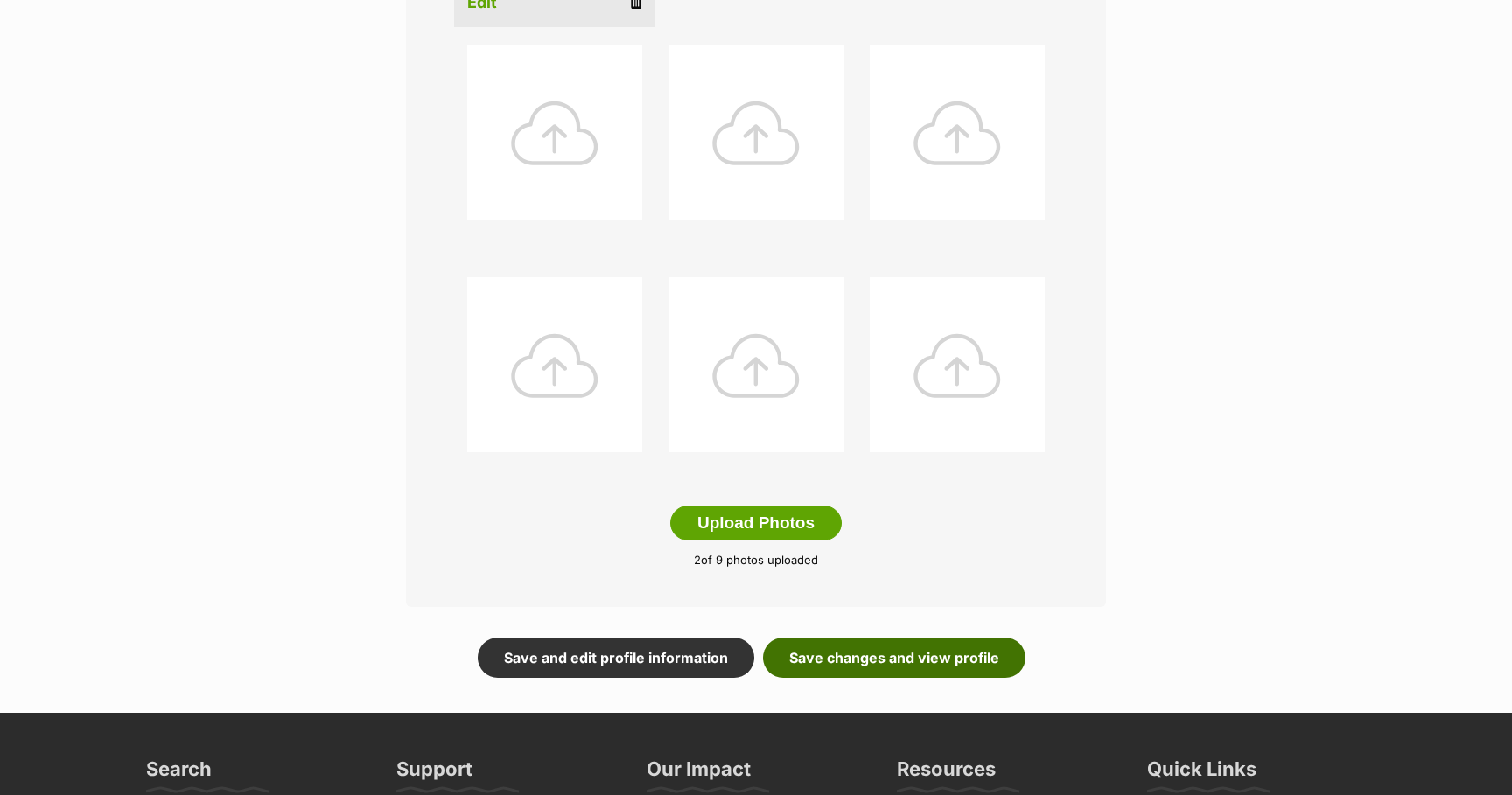
click at [943, 661] on link "Save changes and view profile" at bounding box center [894, 658] width 263 height 40
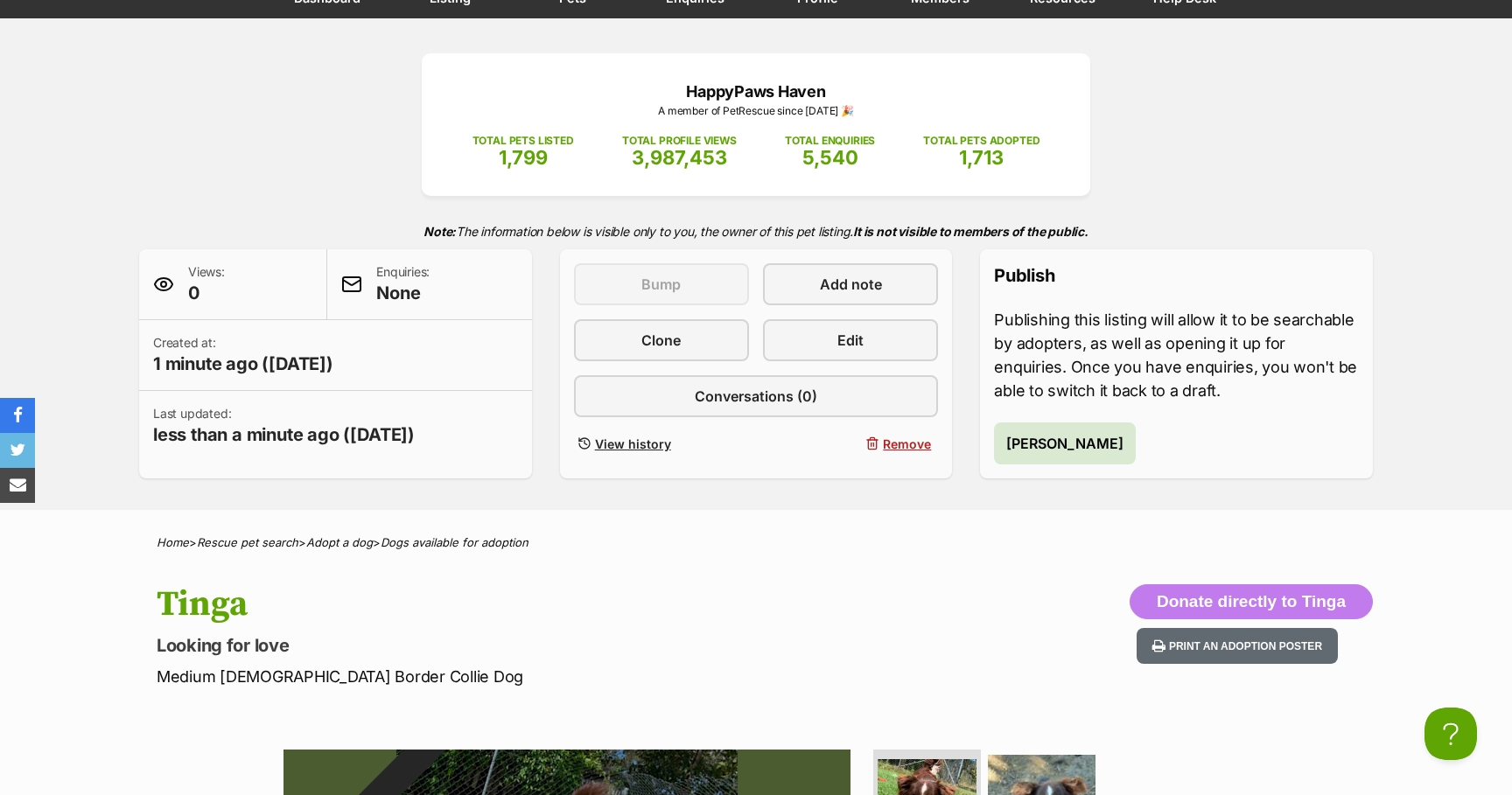
scroll to position [72, 0]
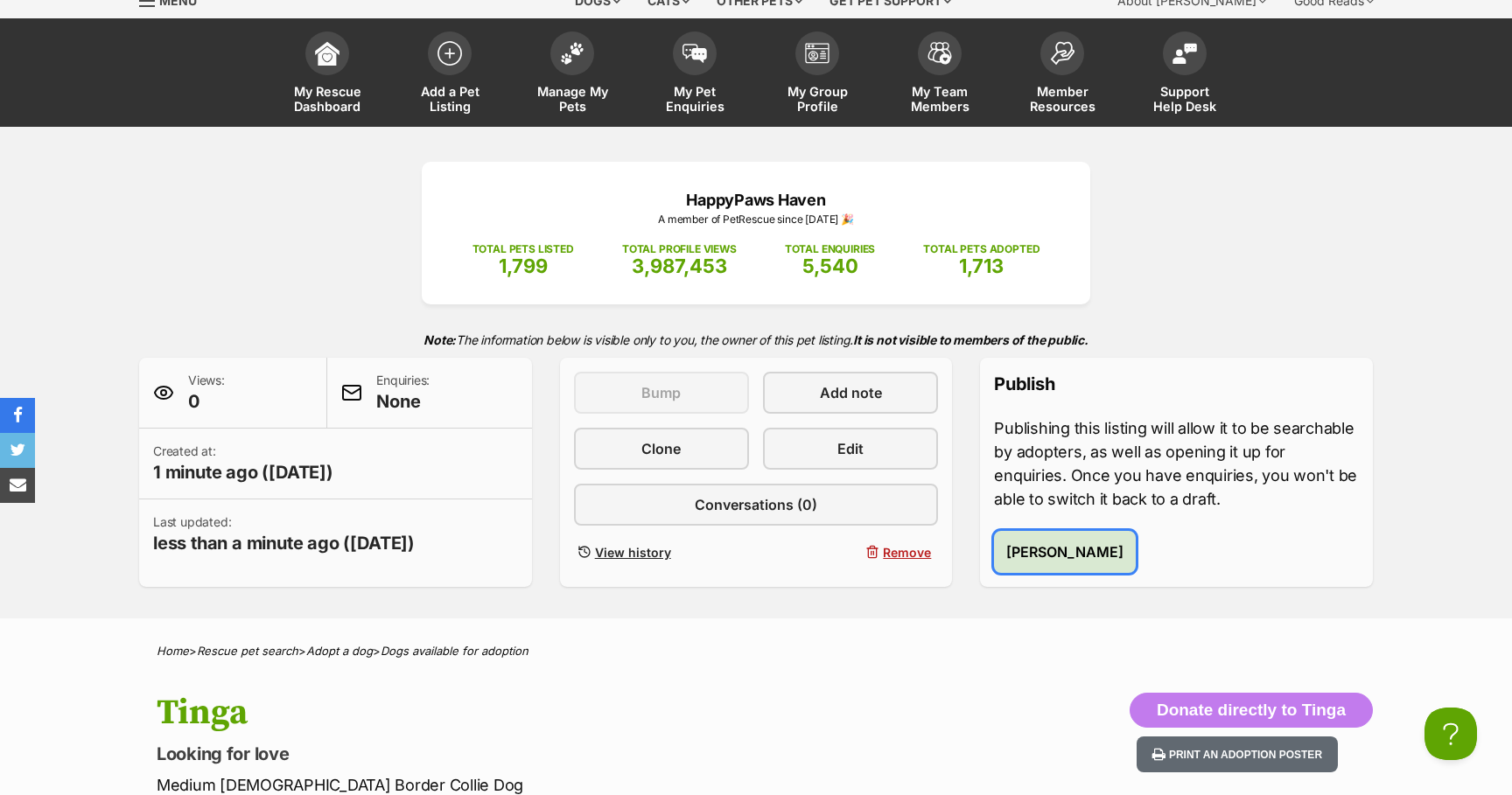
click at [1038, 554] on span "[PERSON_NAME]" at bounding box center [1065, 552] width 118 height 21
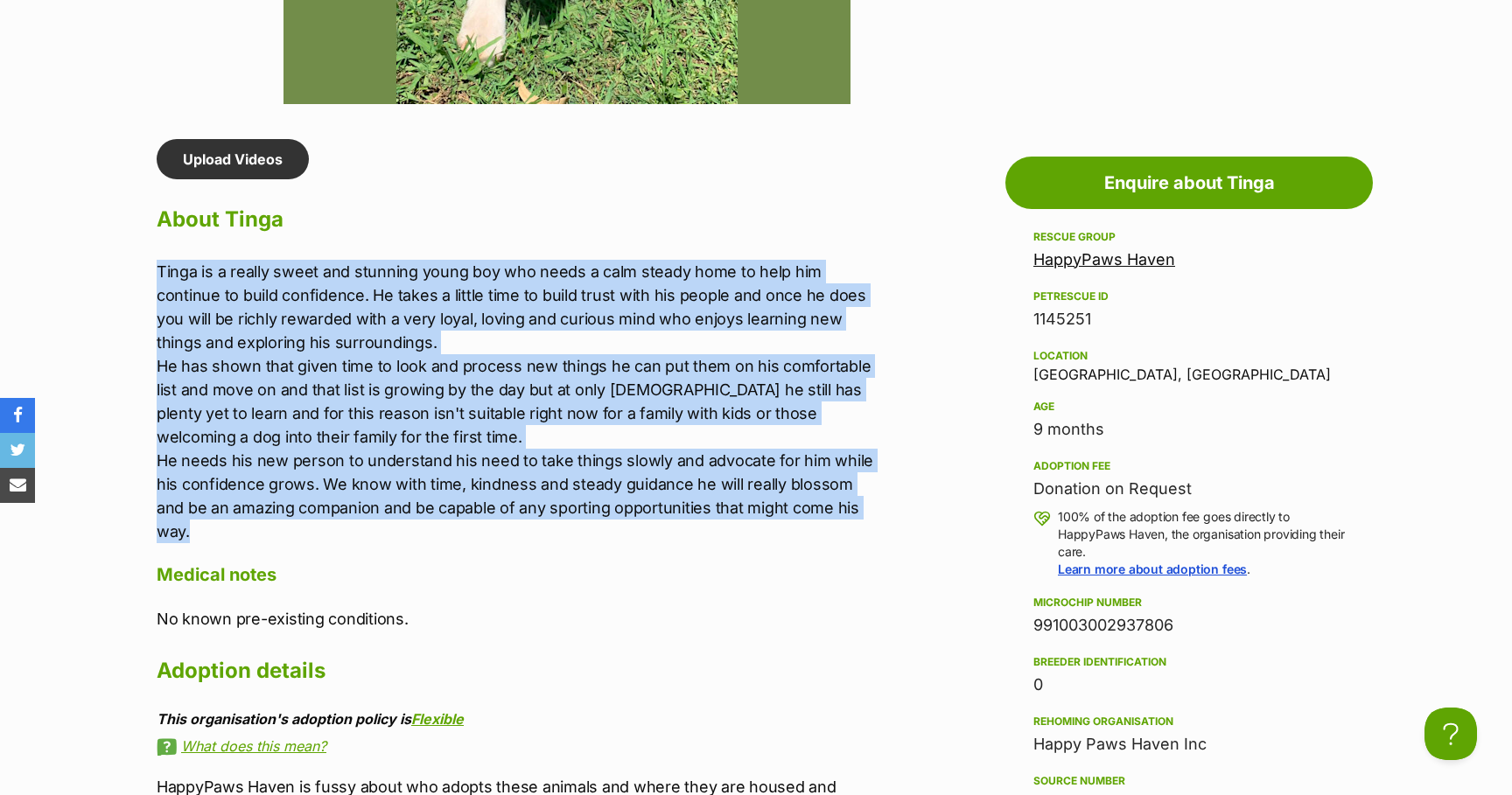
drag, startPoint x: 157, startPoint y: 270, endPoint x: 864, endPoint y: 530, distance: 753.3
click at [864, 530] on div "Upload Videos About Tinga Tinga is a really sweet and stunning young boy who ne…" at bounding box center [518, 572] width 722 height 866
copy p "Tinga is a really sweet and stunning young boy who needs a calm steady home to …"
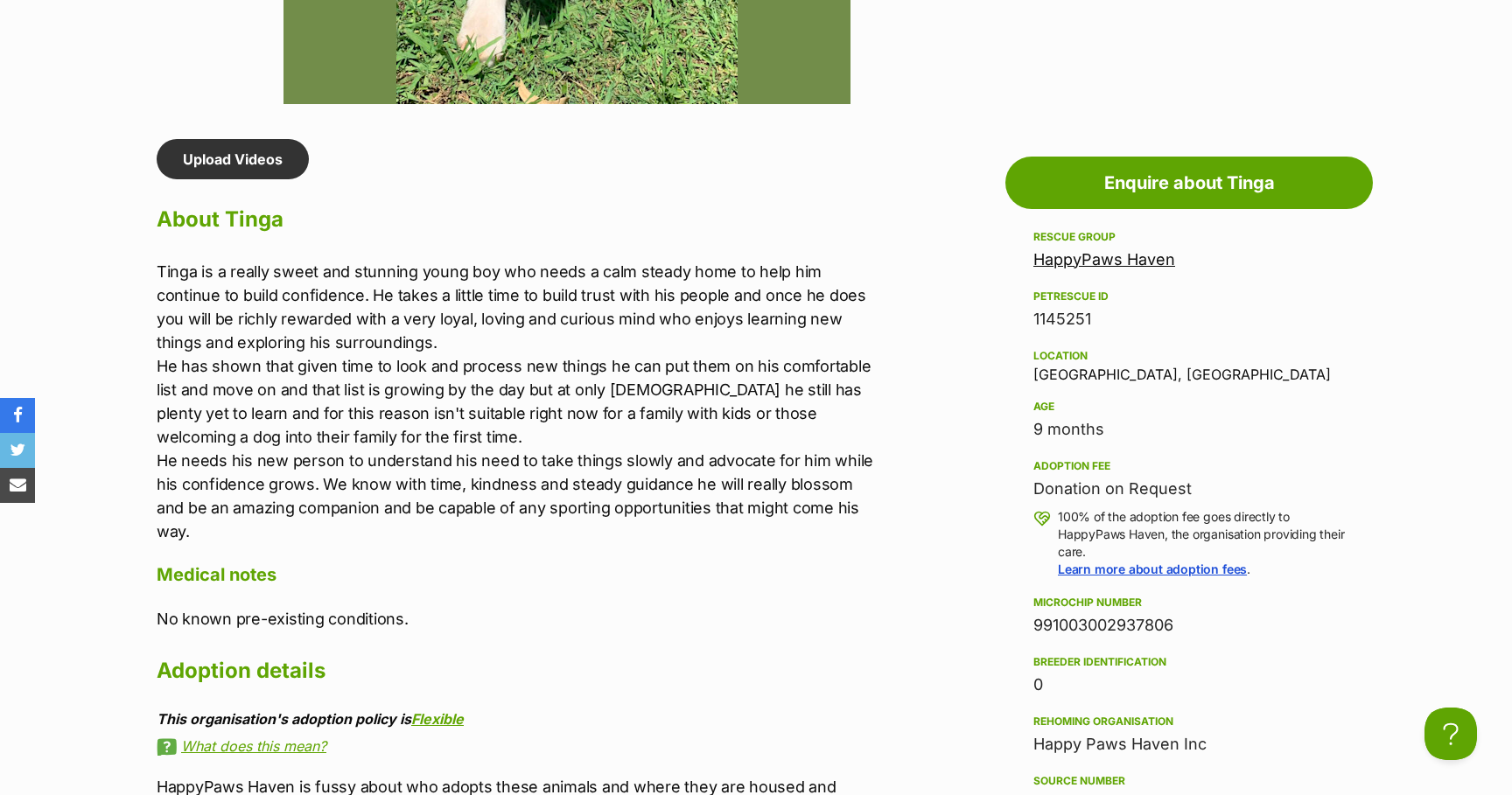
drag, startPoint x: 1036, startPoint y: 624, endPoint x: 1182, endPoint y: 625, distance: 146.0
click at [1182, 625] on div "991003002937806" at bounding box center [1188, 625] width 311 height 25
copy div "991003002937806"
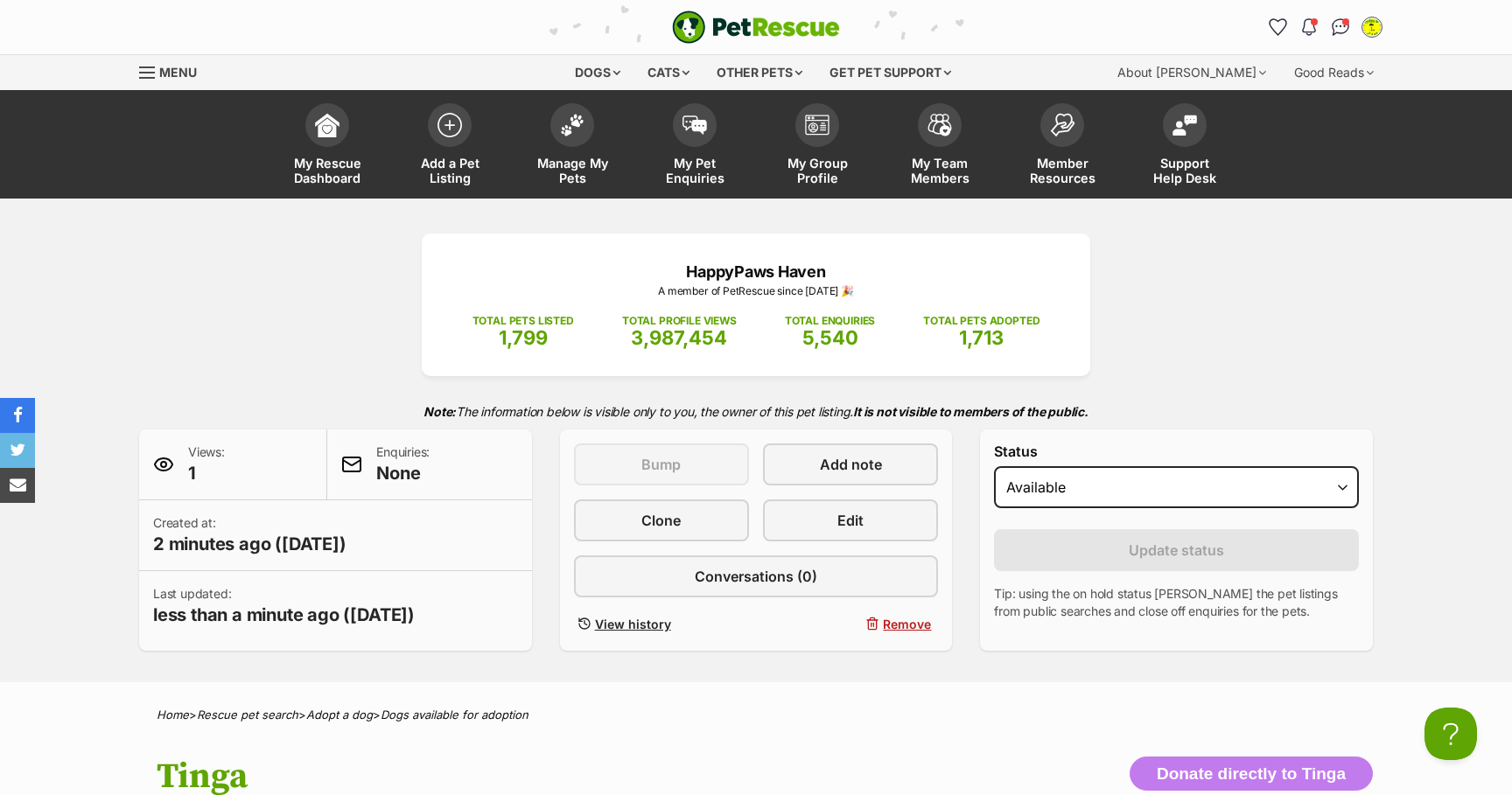
scroll to position [2, 0]
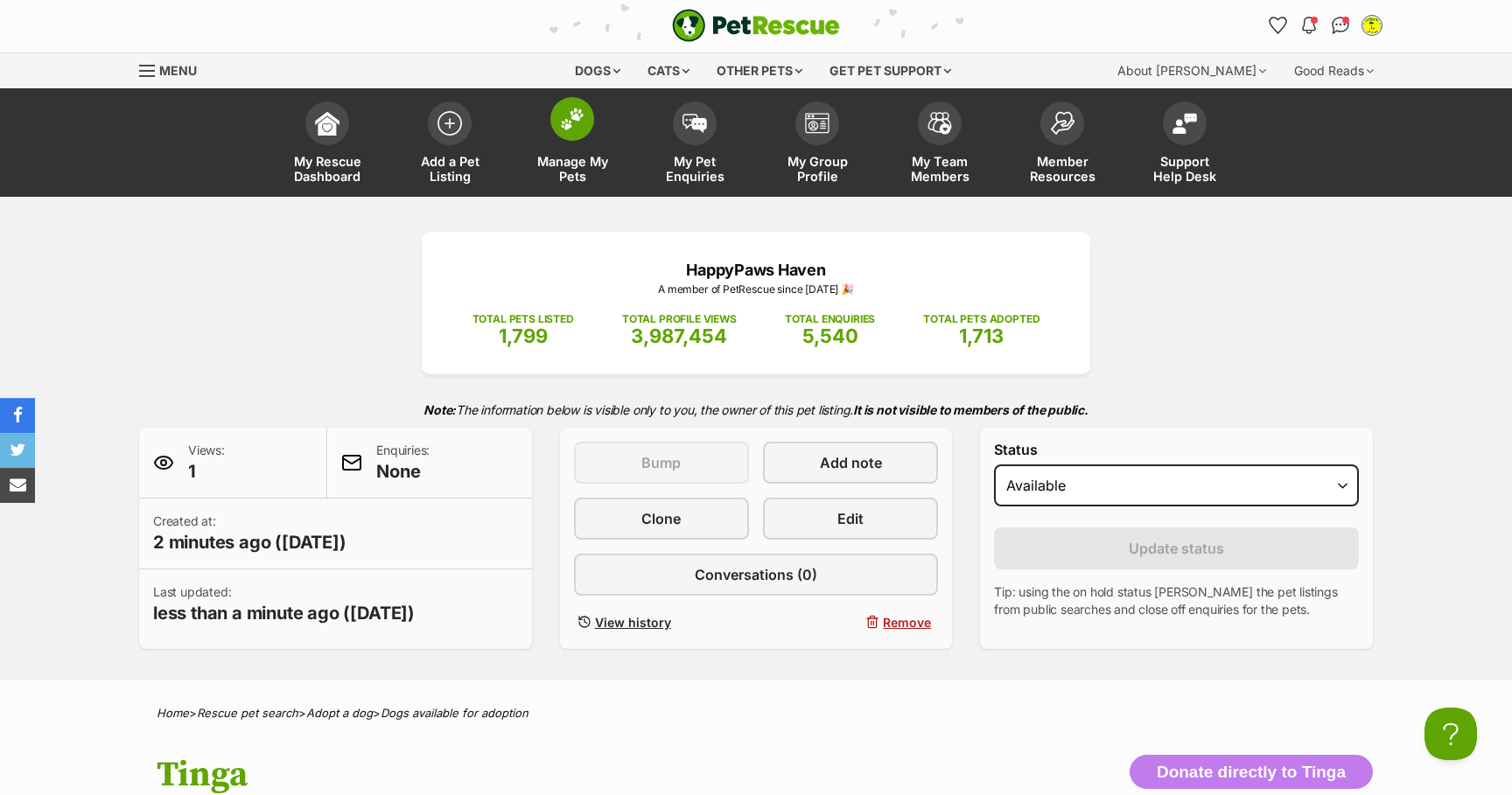
click at [572, 124] on img at bounding box center [572, 118] width 25 height 23
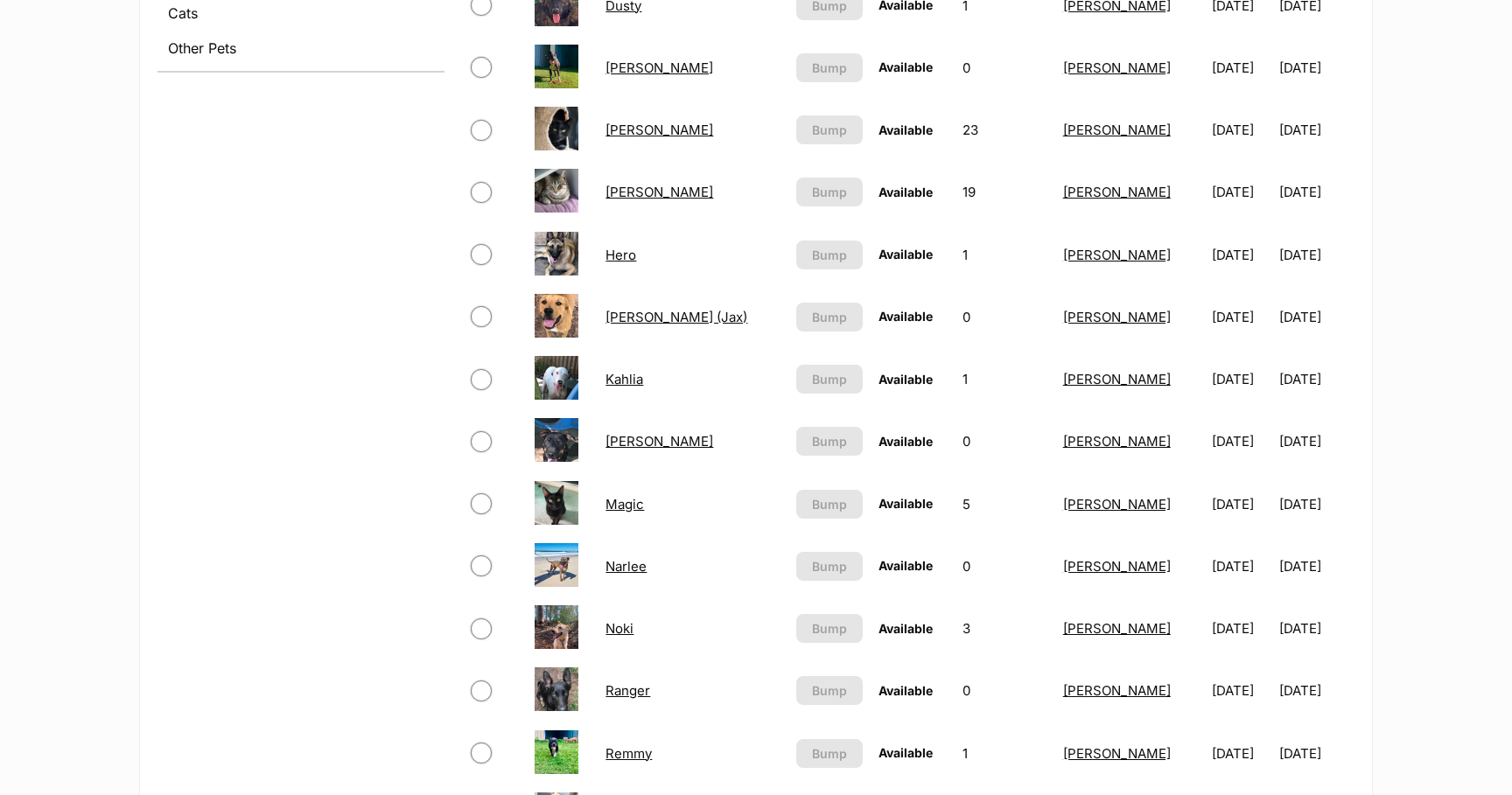
scroll to position [960, 0]
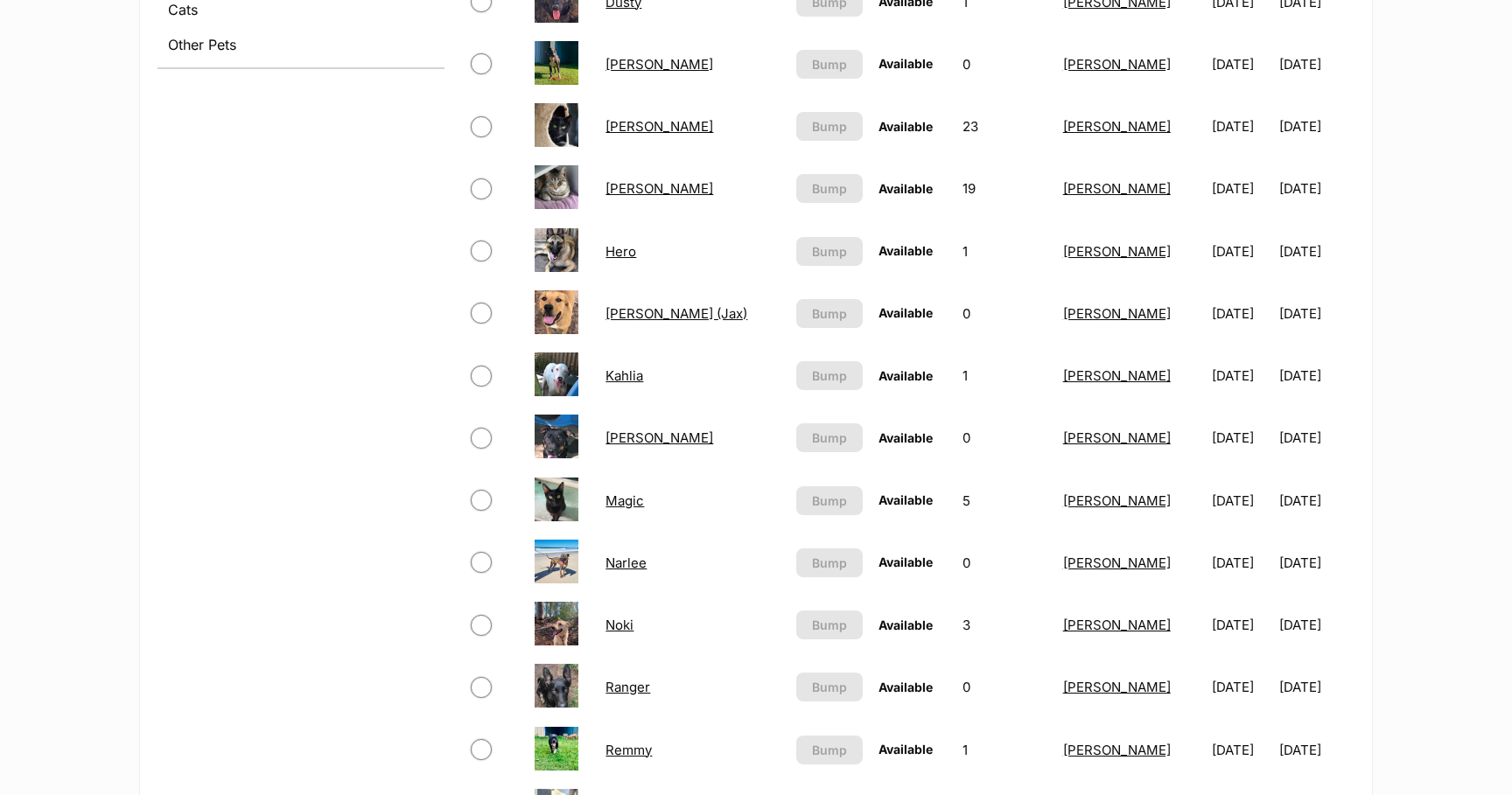
click at [621, 625] on link "Noki" at bounding box center [619, 625] width 28 height 17
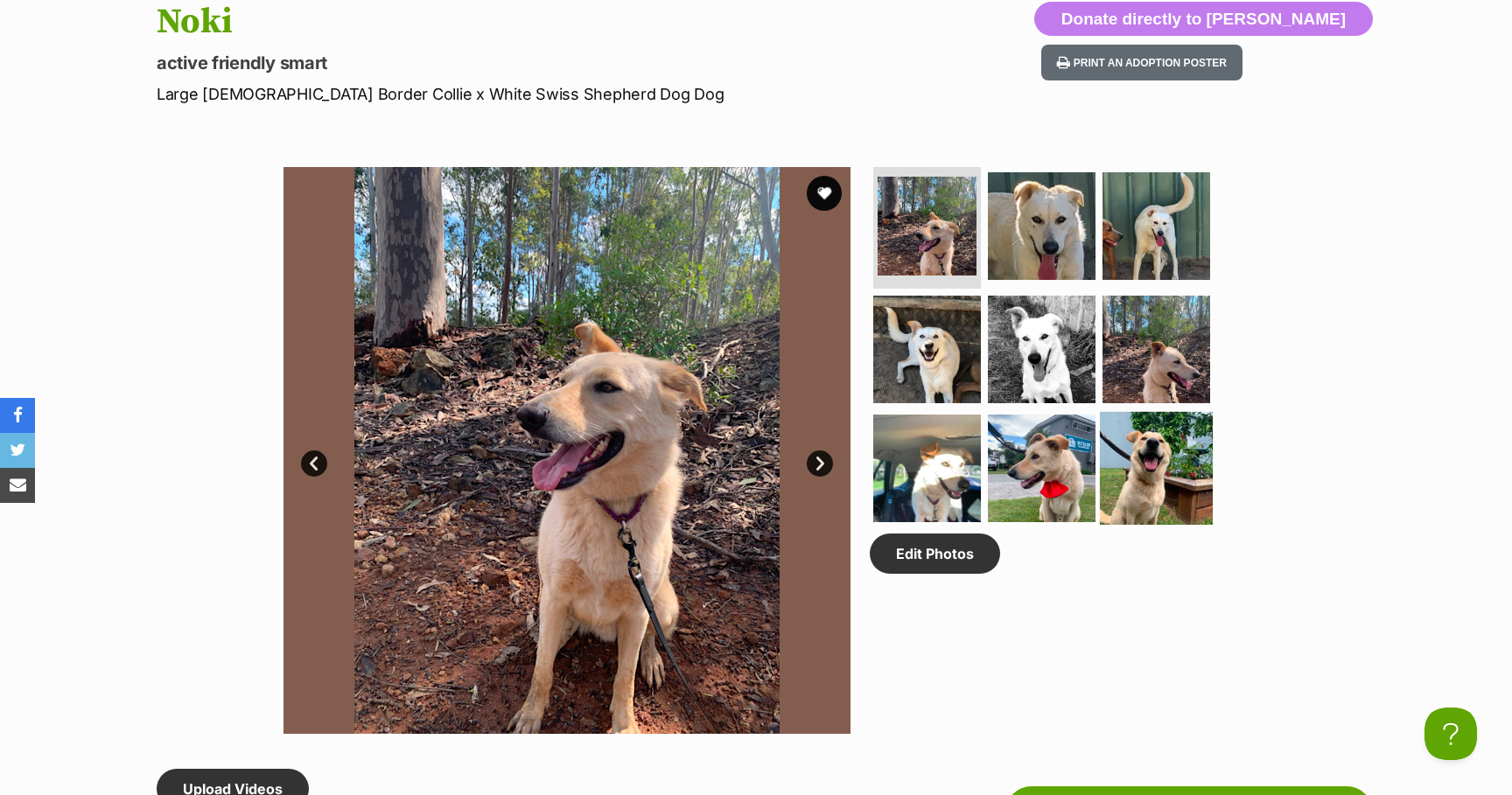
scroll to position [742, 0]
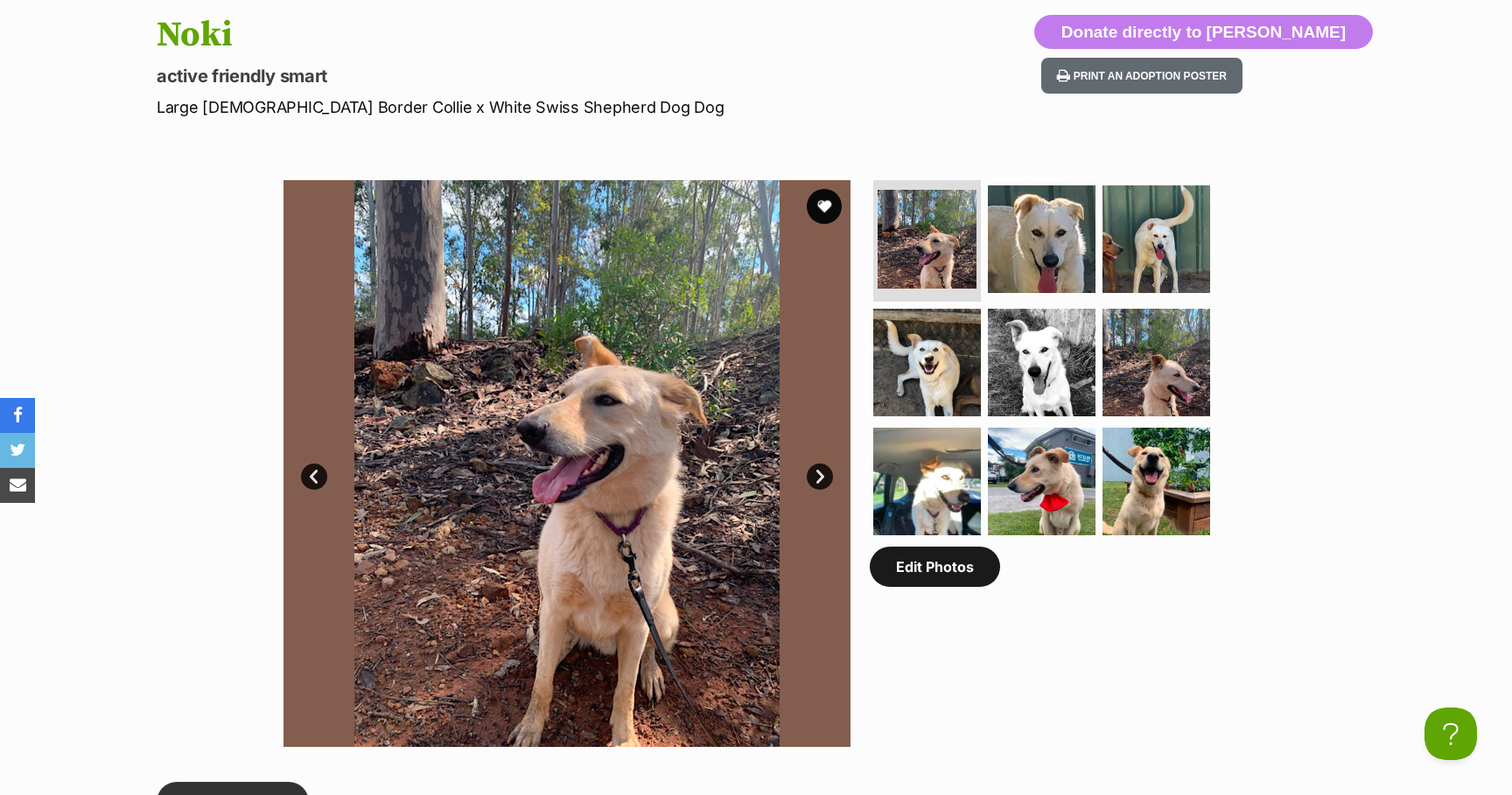
click at [955, 572] on link "Edit Photos" at bounding box center [935, 567] width 130 height 40
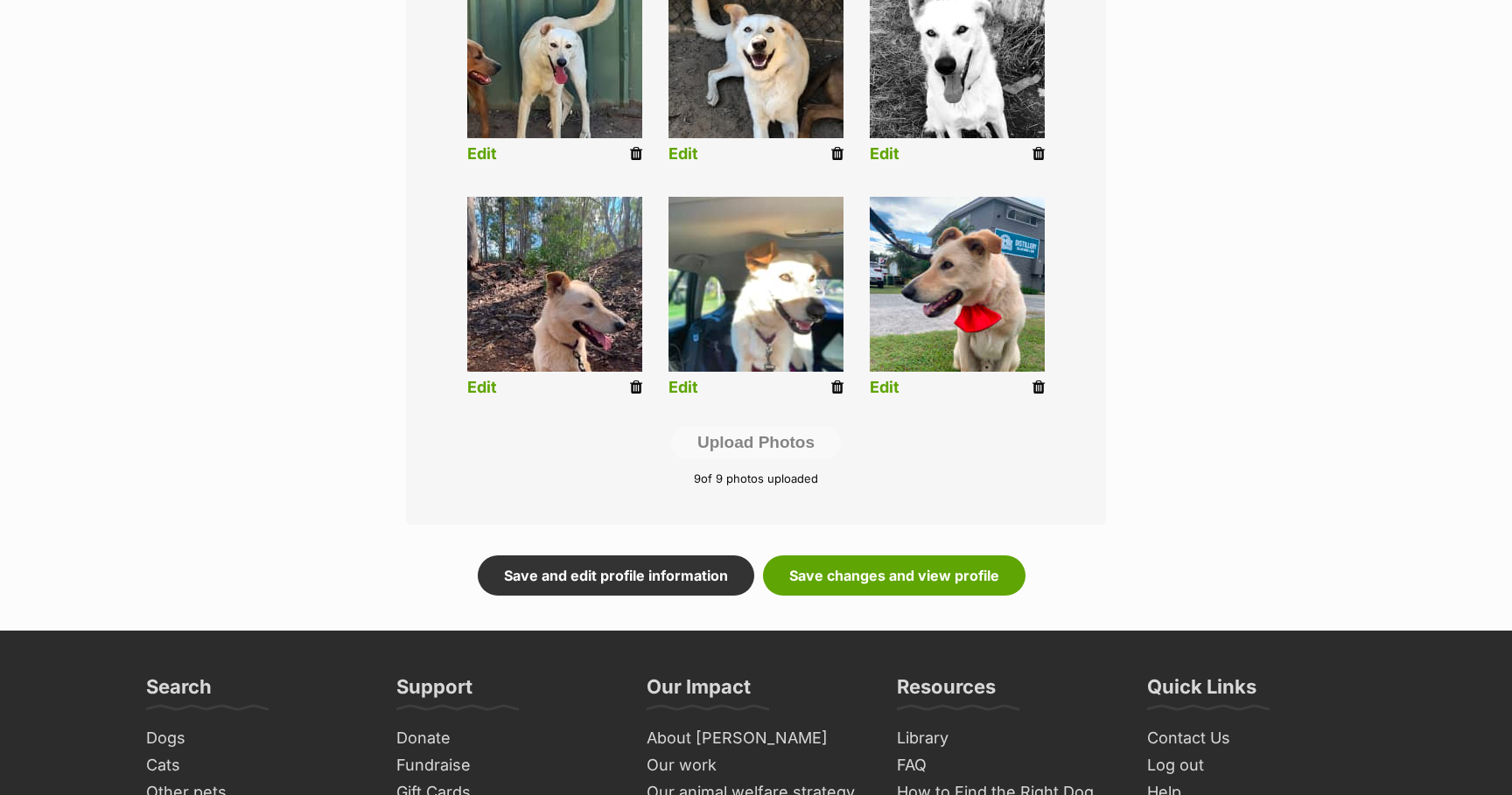
scroll to position [778, 0]
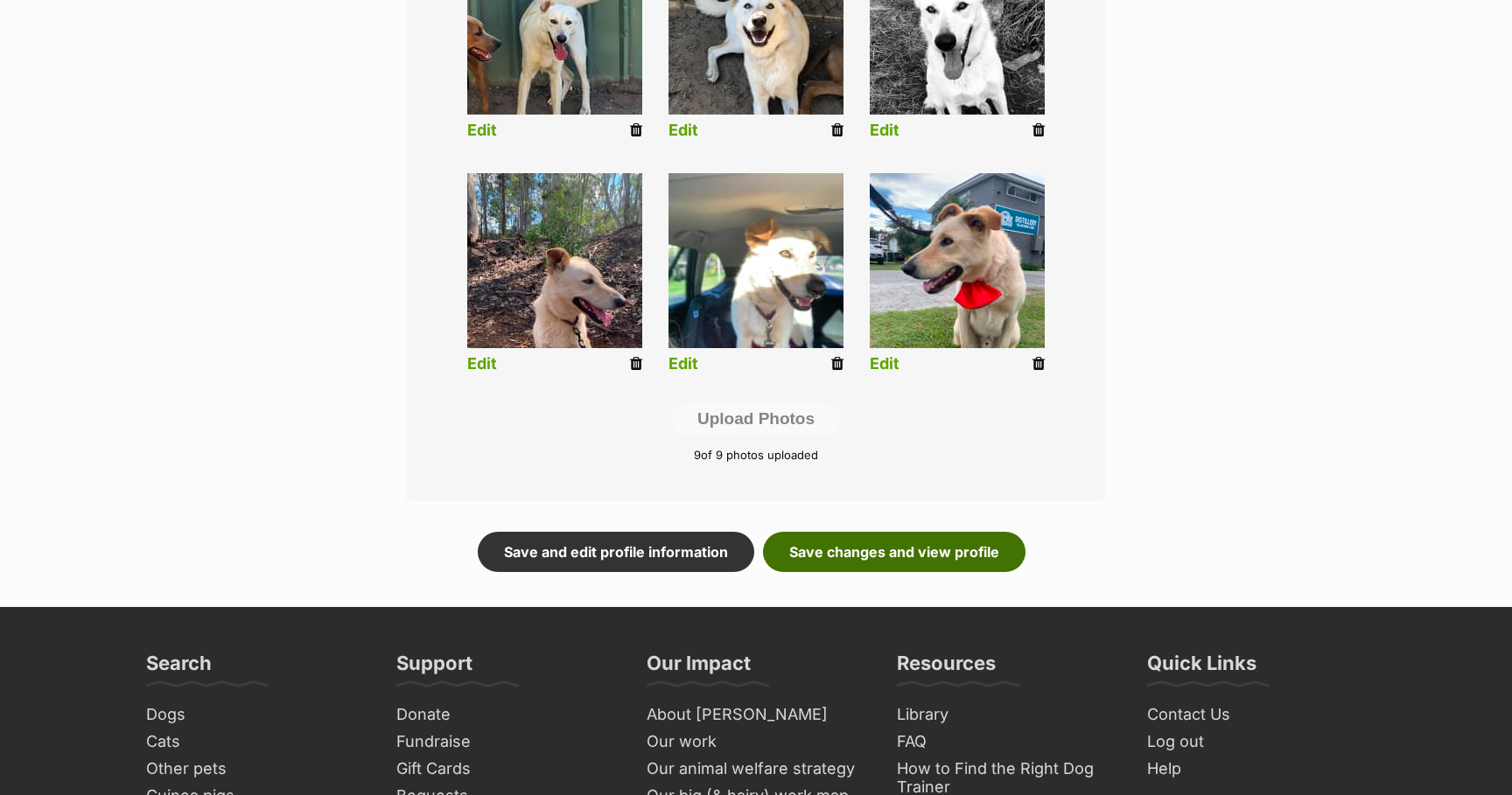
click at [928, 557] on link "Save changes and view profile" at bounding box center [894, 552] width 263 height 40
